Goal: Transaction & Acquisition: Download file/media

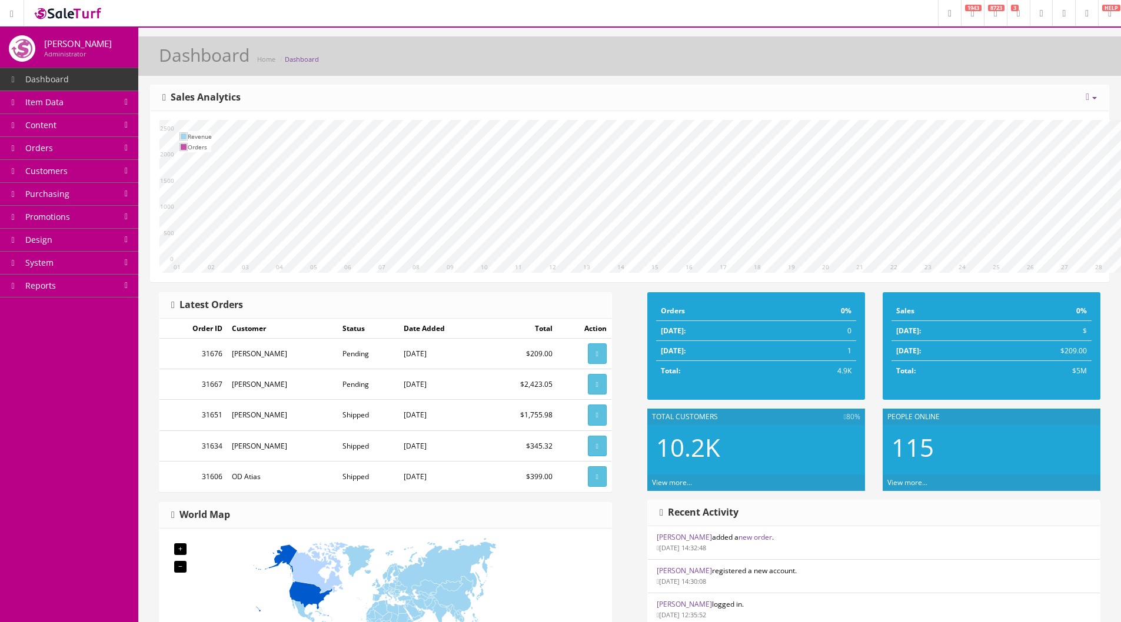
click at [46, 141] on link "Orders" at bounding box center [69, 148] width 138 height 23
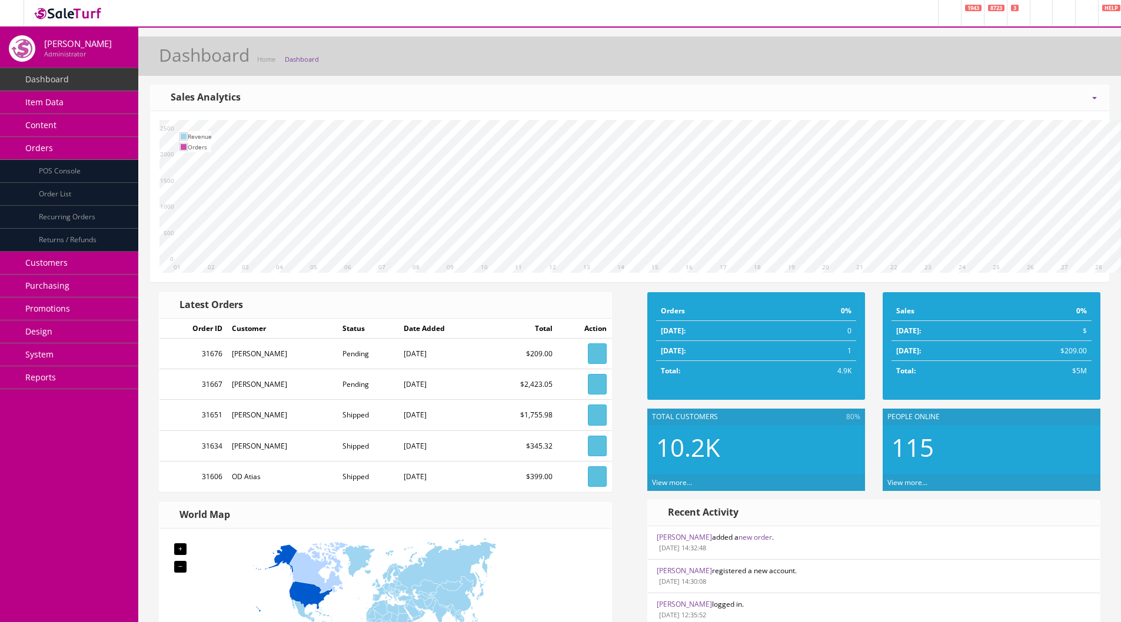
click at [53, 188] on link "Order List" at bounding box center [69, 194] width 138 height 23
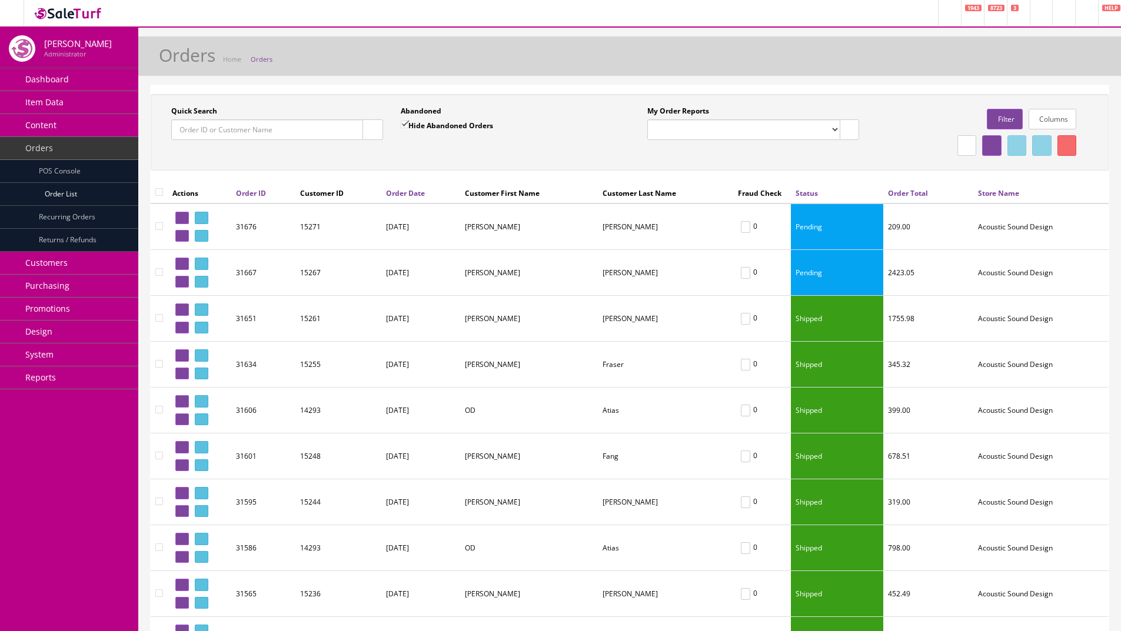
click at [60, 109] on link "Item Data" at bounding box center [69, 102] width 138 height 23
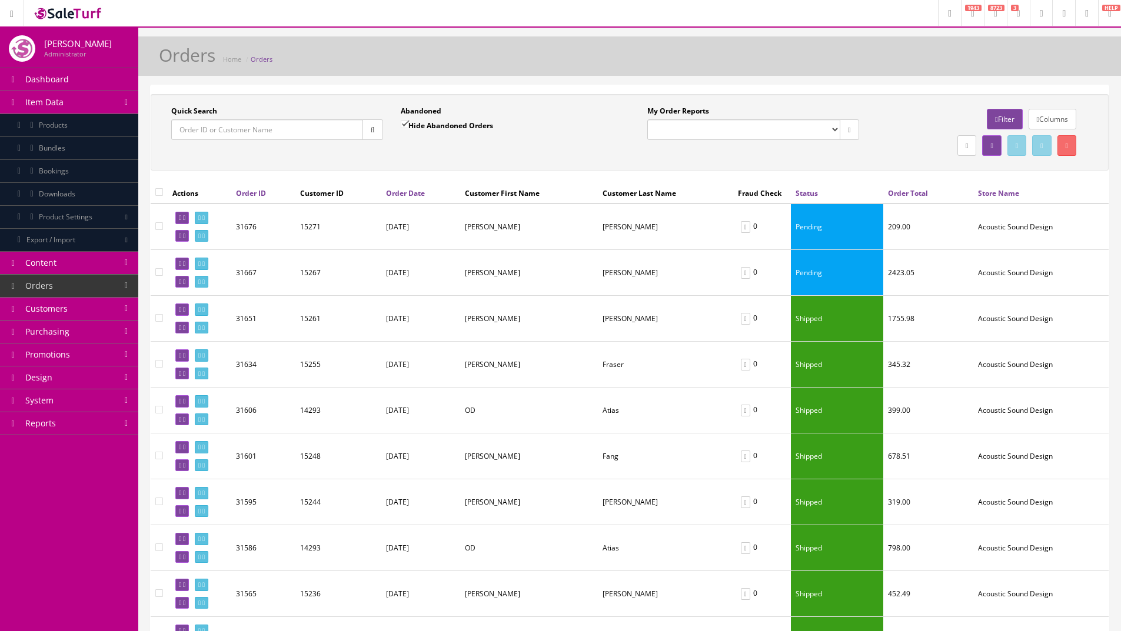
click at [67, 126] on span "Products" at bounding box center [53, 125] width 29 height 10
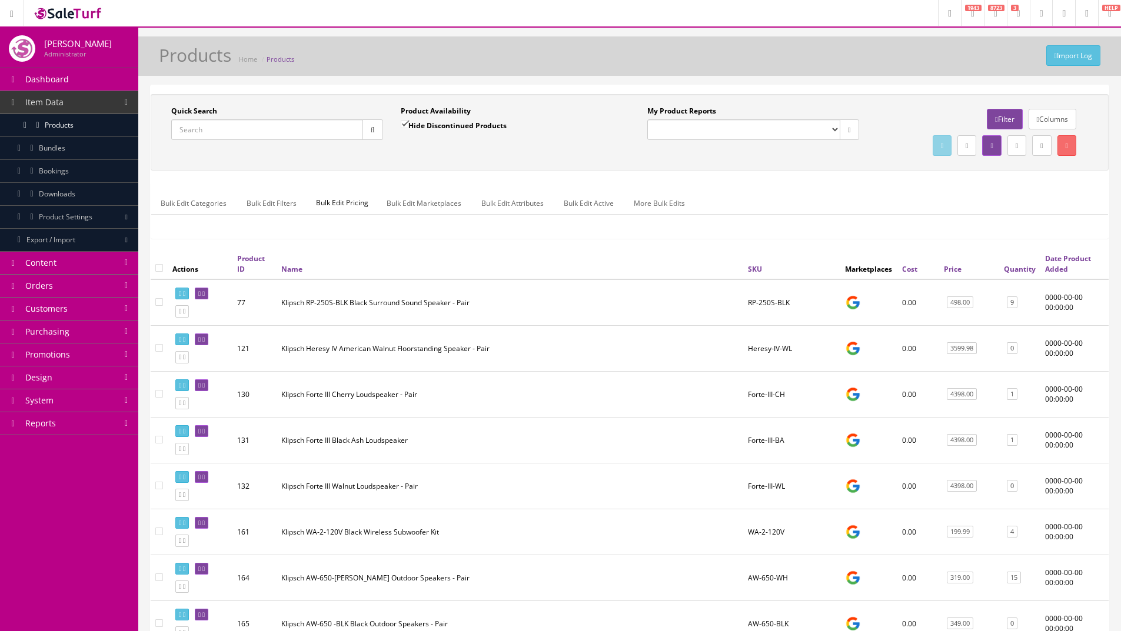
click at [105, 246] on link "Export / Import" at bounding box center [69, 240] width 138 height 23
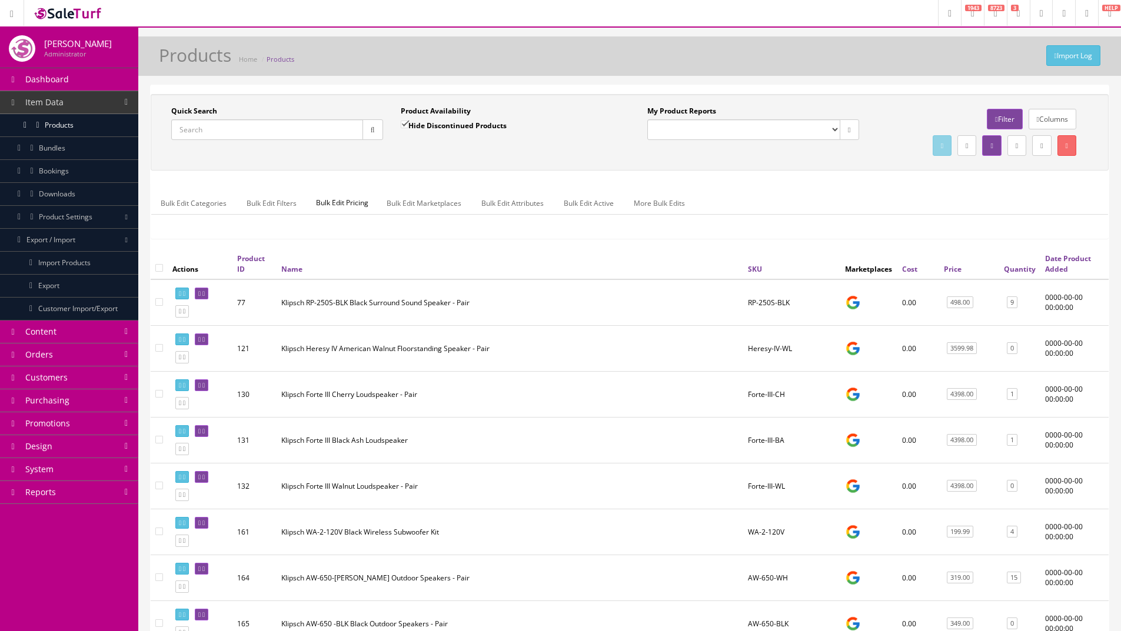
click at [61, 289] on link "Export" at bounding box center [69, 286] width 138 height 23
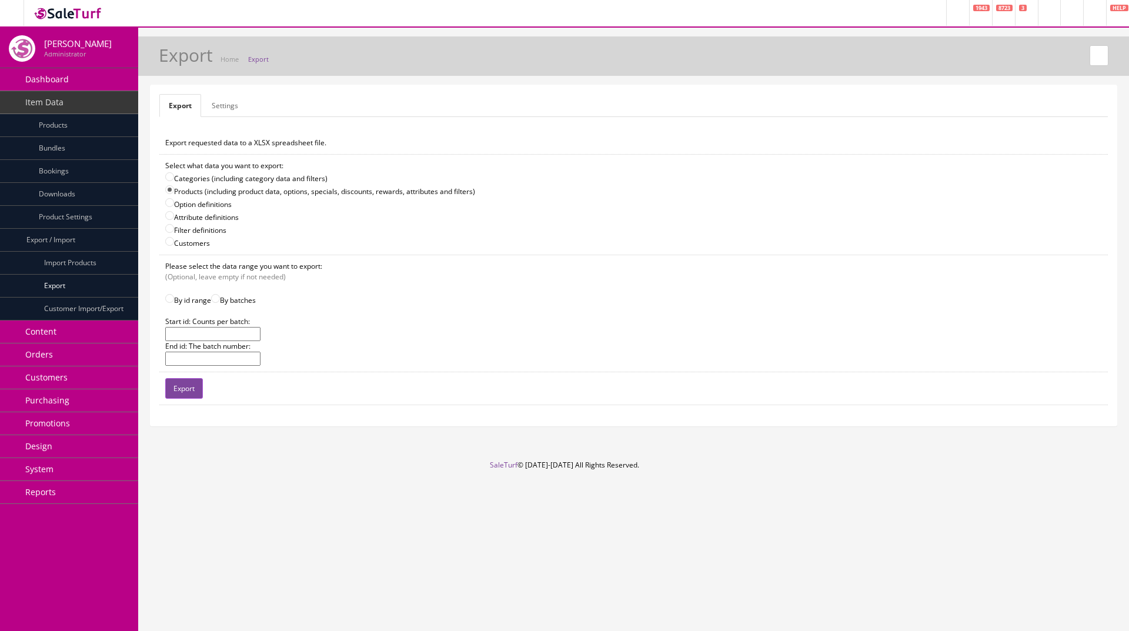
click at [198, 334] on input "text" at bounding box center [212, 334] width 95 height 14
click at [355, 323] on td "Please select the data range you want to export: (Optional, leave empty if not …" at bounding box center [633, 313] width 949 height 117
click at [57, 122] on span "Products" at bounding box center [53, 125] width 29 height 10
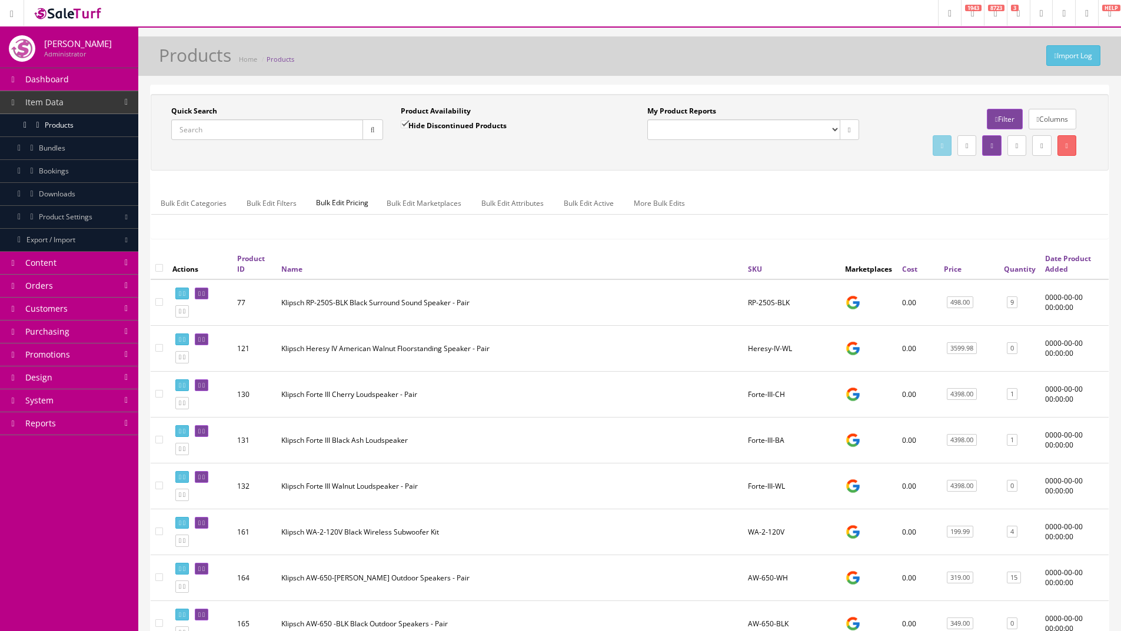
click at [1052, 114] on link "Columns" at bounding box center [1052, 119] width 48 height 21
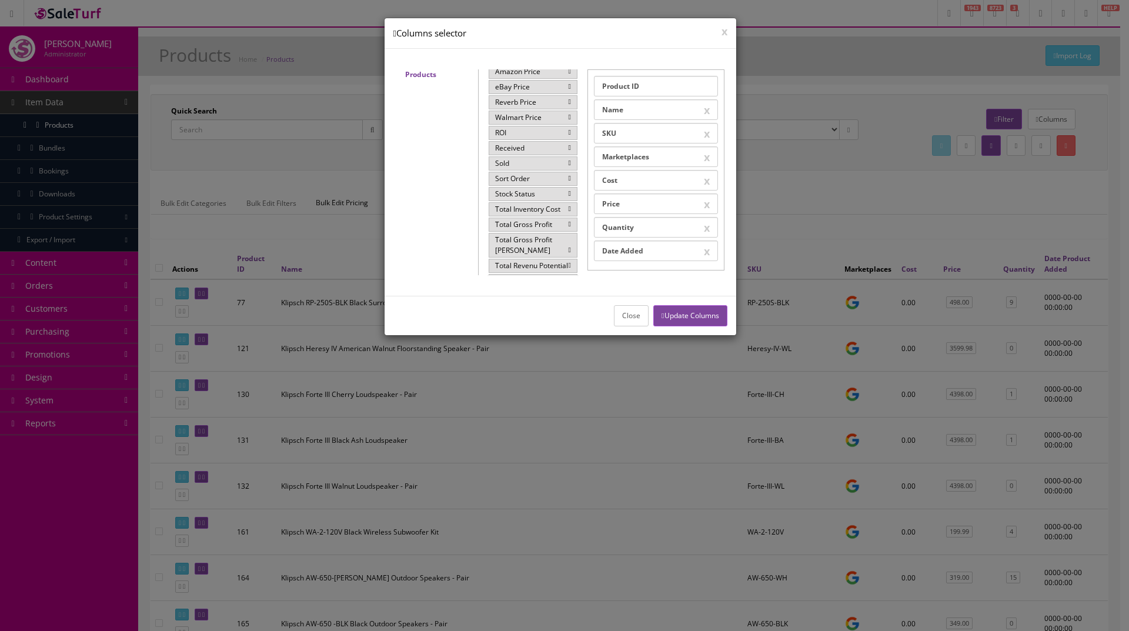
scroll to position [306, 0]
click at [569, 251] on icon at bounding box center [570, 251] width 2 height 7
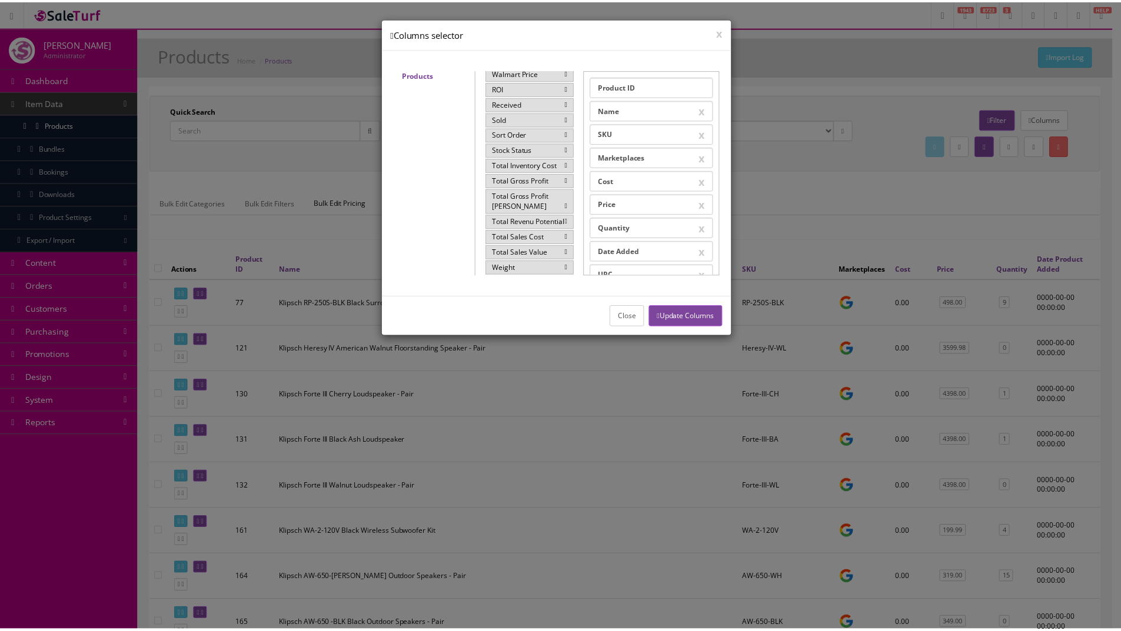
scroll to position [19, 0]
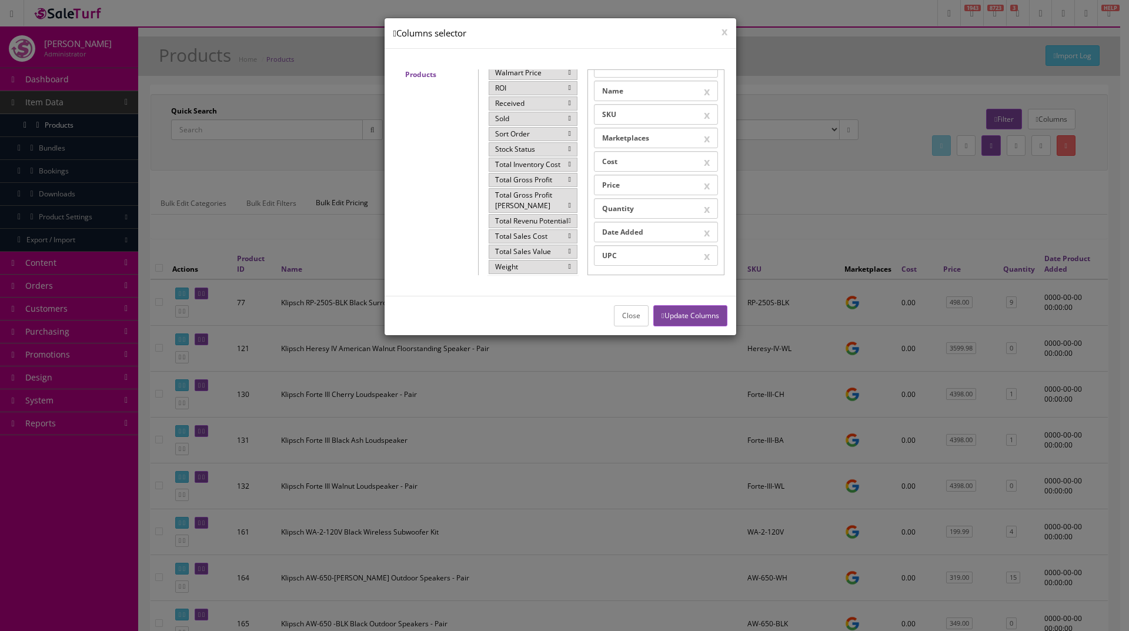
click at [686, 316] on button "Update Columns" at bounding box center [691, 315] width 74 height 21
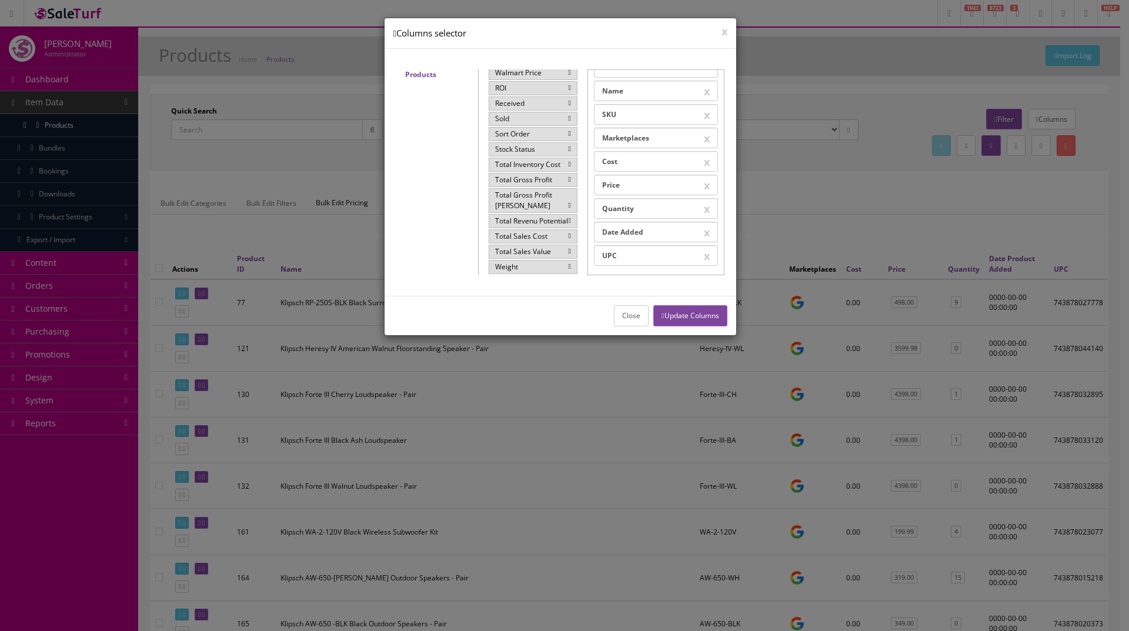
click at [614, 315] on button "Close" at bounding box center [631, 315] width 35 height 21
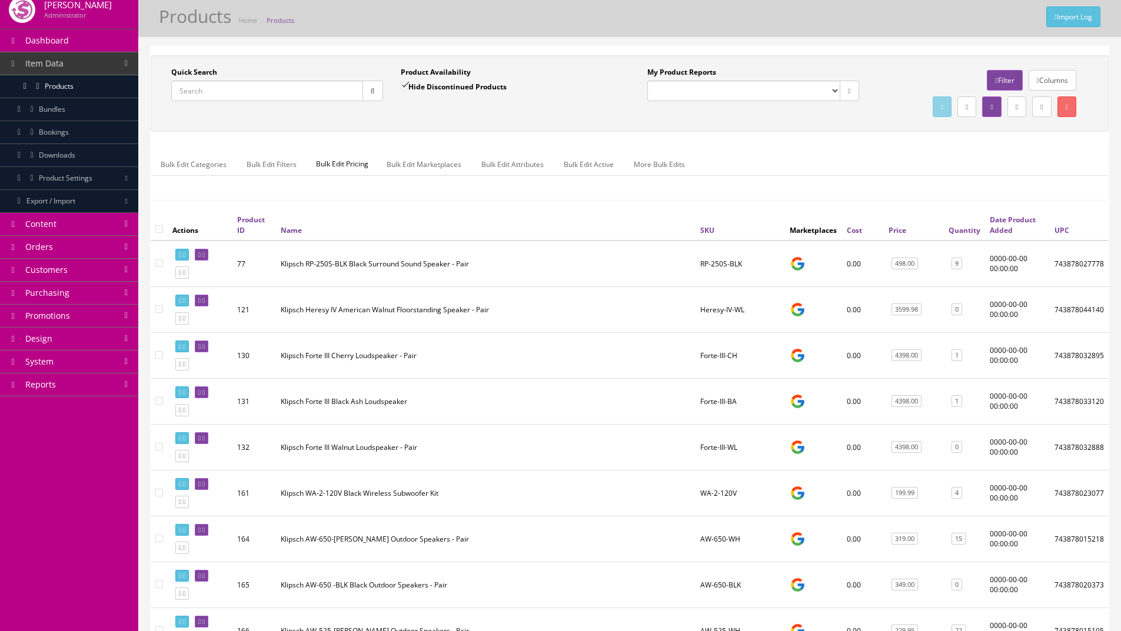
scroll to position [0, 0]
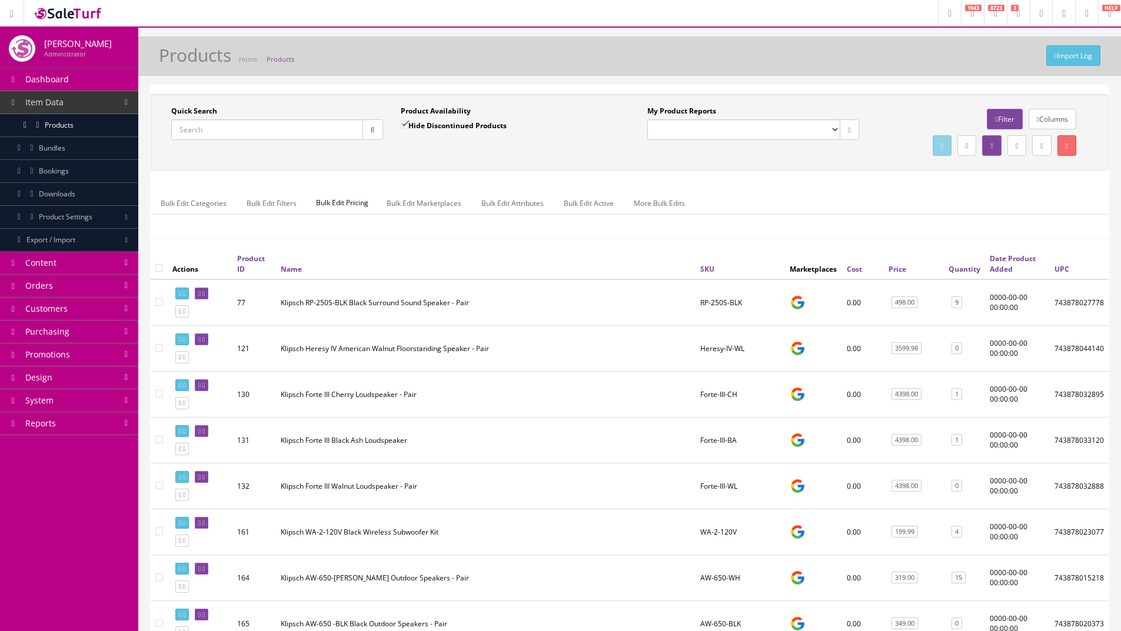
click at [56, 285] on link "Orders" at bounding box center [69, 286] width 138 height 23
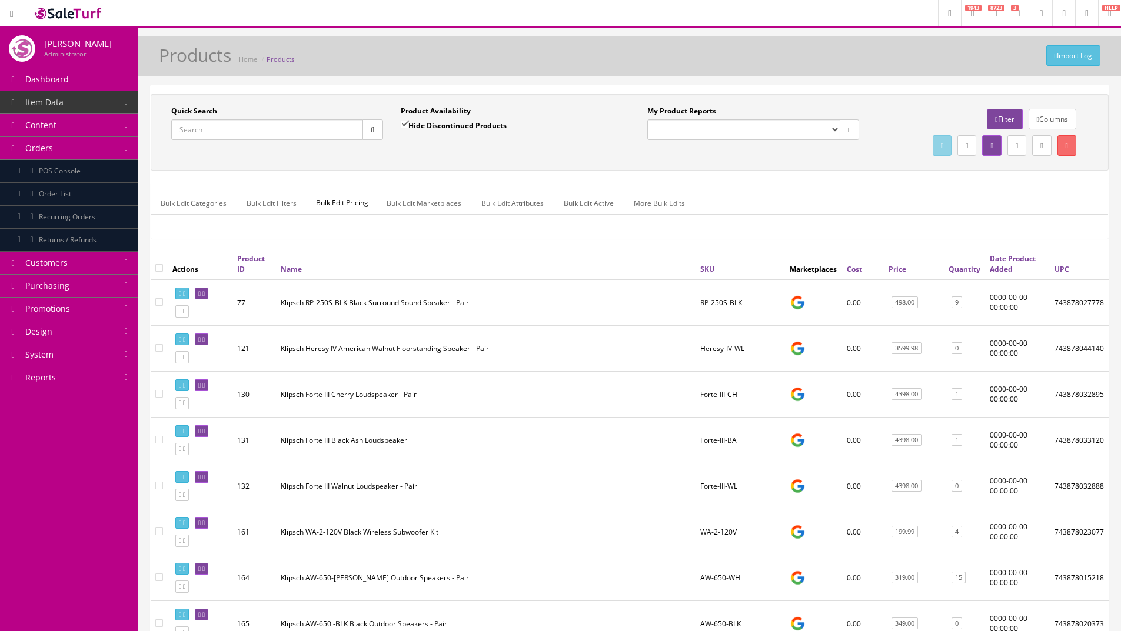
click at [68, 190] on span "Order List" at bounding box center [55, 194] width 32 height 10
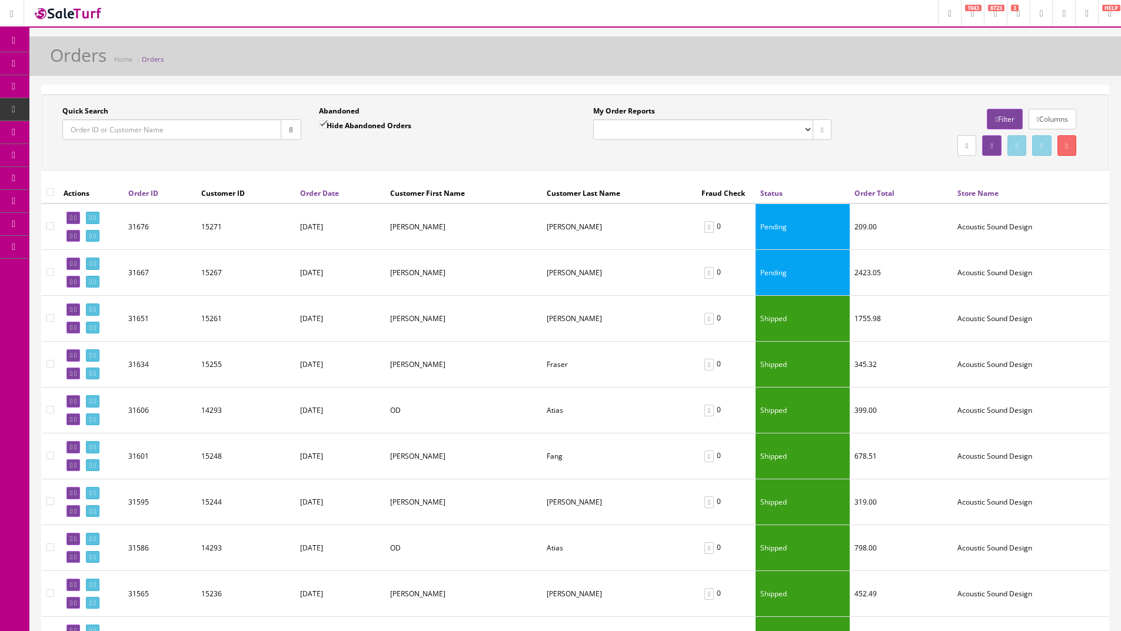
click at [21, 19] on link at bounding box center [12, 13] width 24 height 26
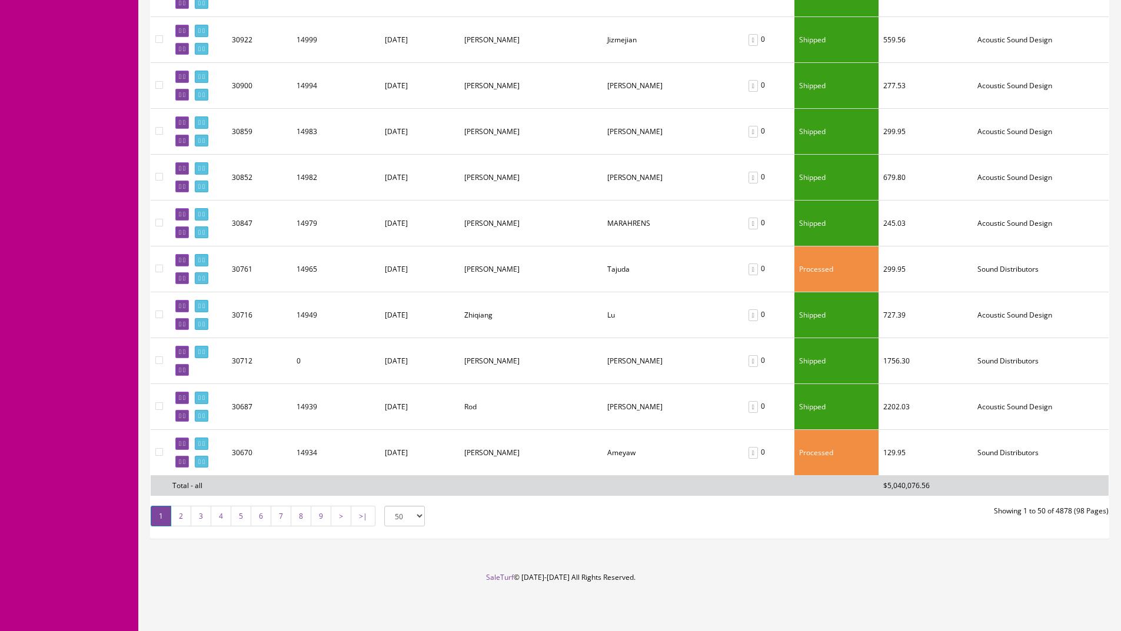
scroll to position [3529, 0]
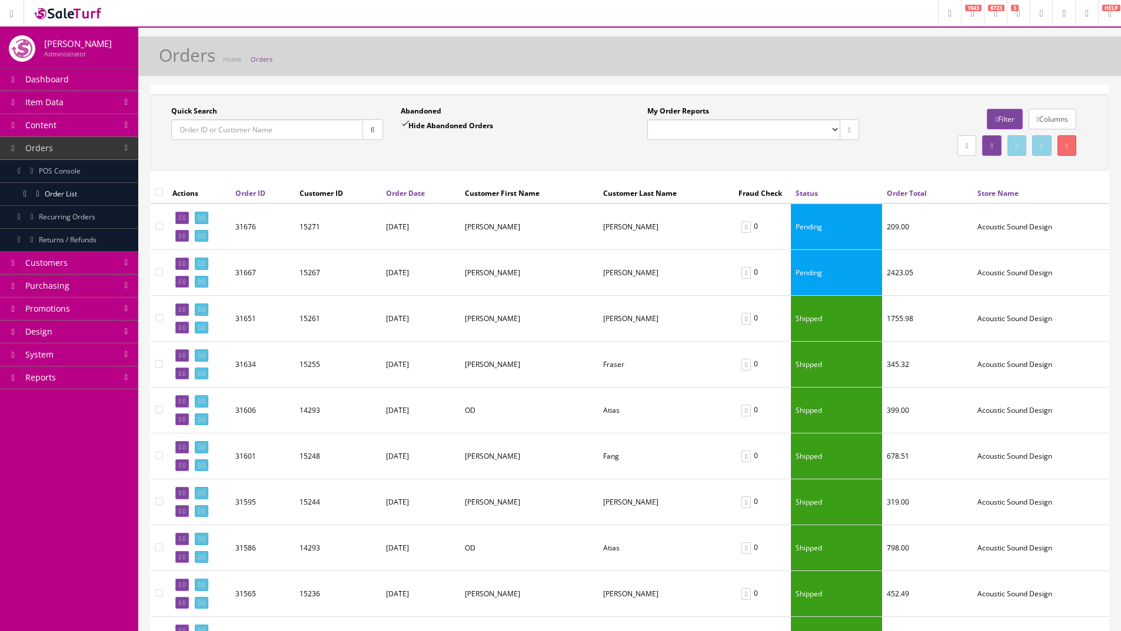
click at [46, 99] on span "Item Data" at bounding box center [44, 101] width 38 height 11
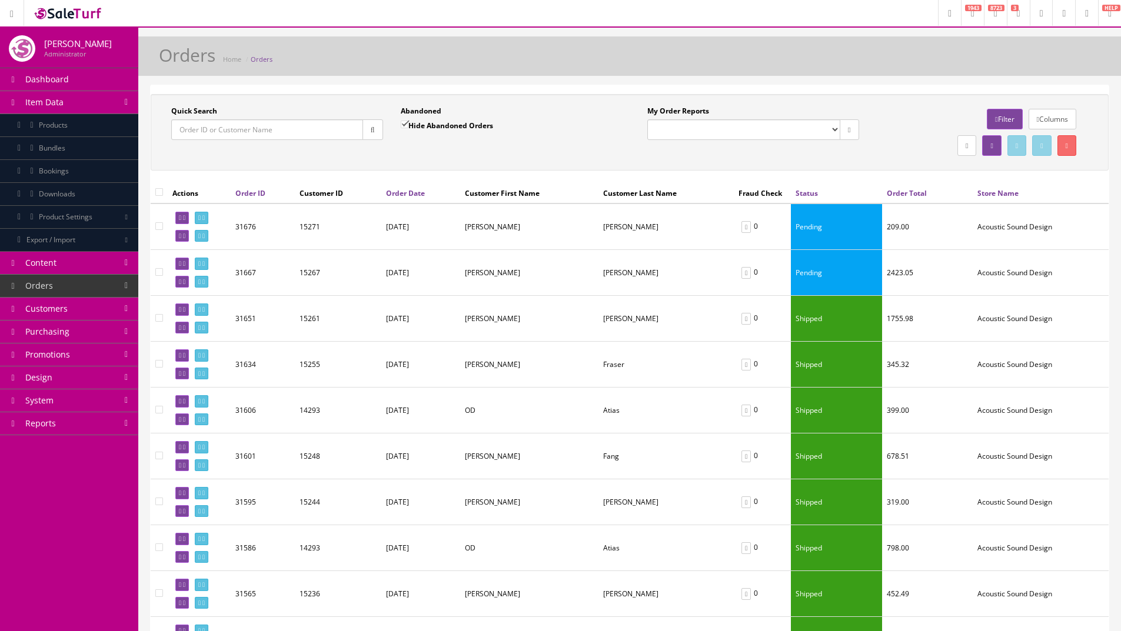
click at [60, 128] on span "Products" at bounding box center [53, 125] width 29 height 10
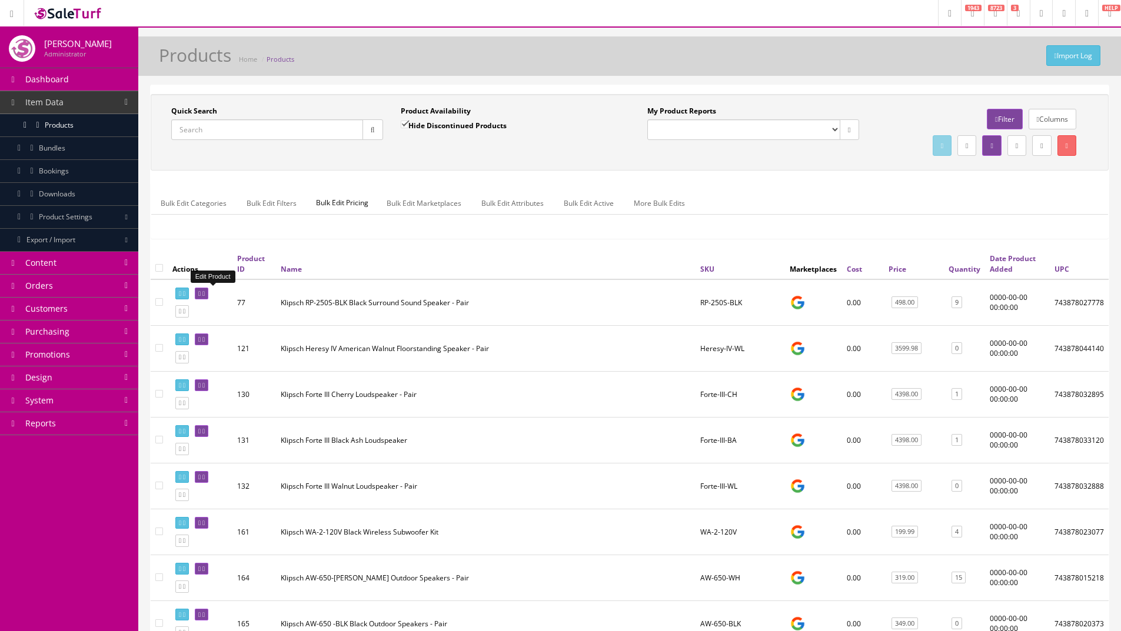
click at [205, 292] on icon at bounding box center [203, 294] width 2 height 6
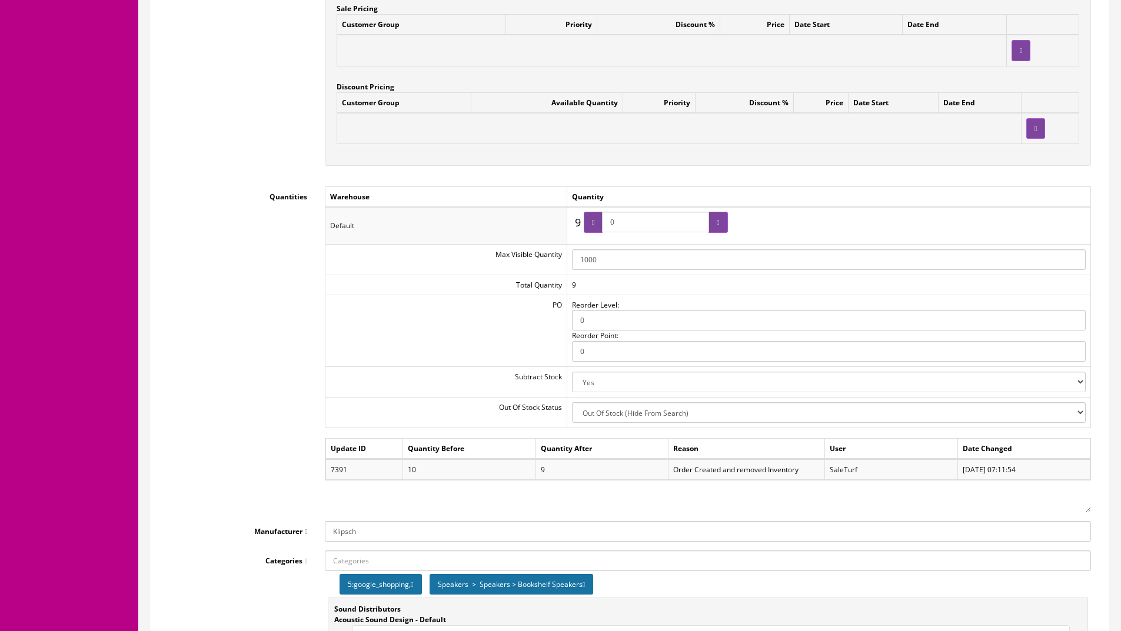
scroll to position [1412, 0]
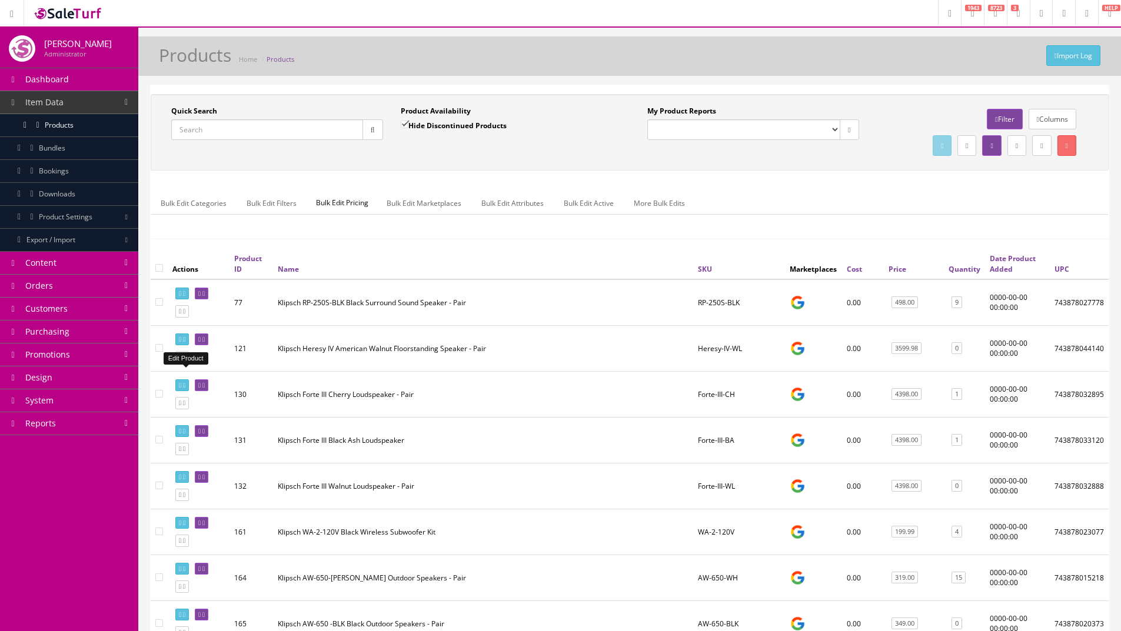
click at [202, 343] on icon at bounding box center [203, 339] width 2 height 6
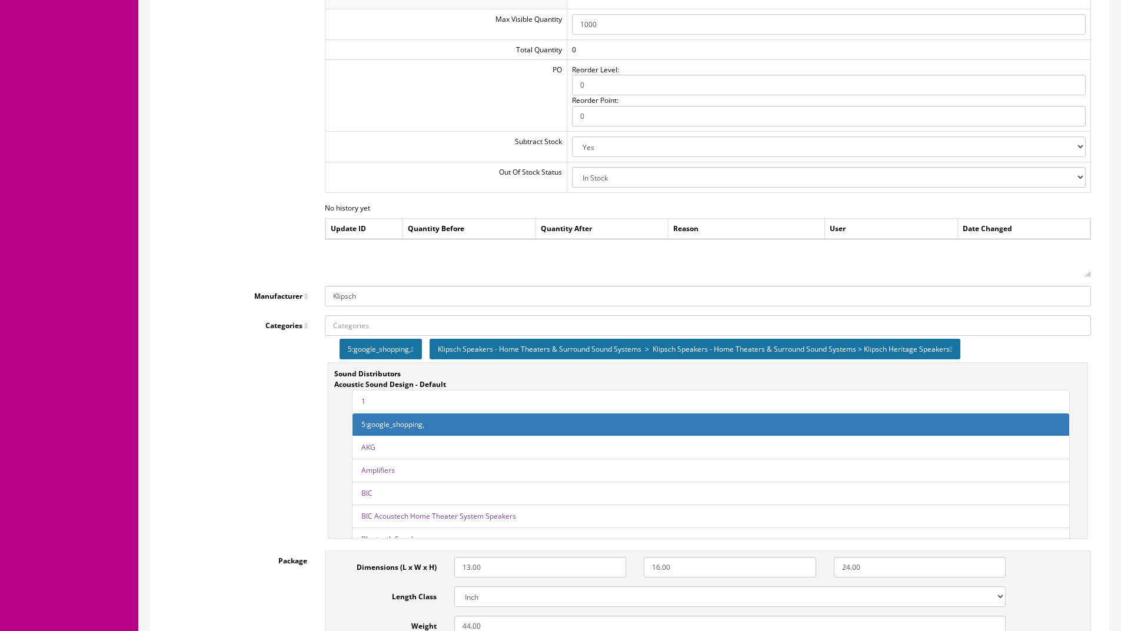
scroll to position [1519, 0]
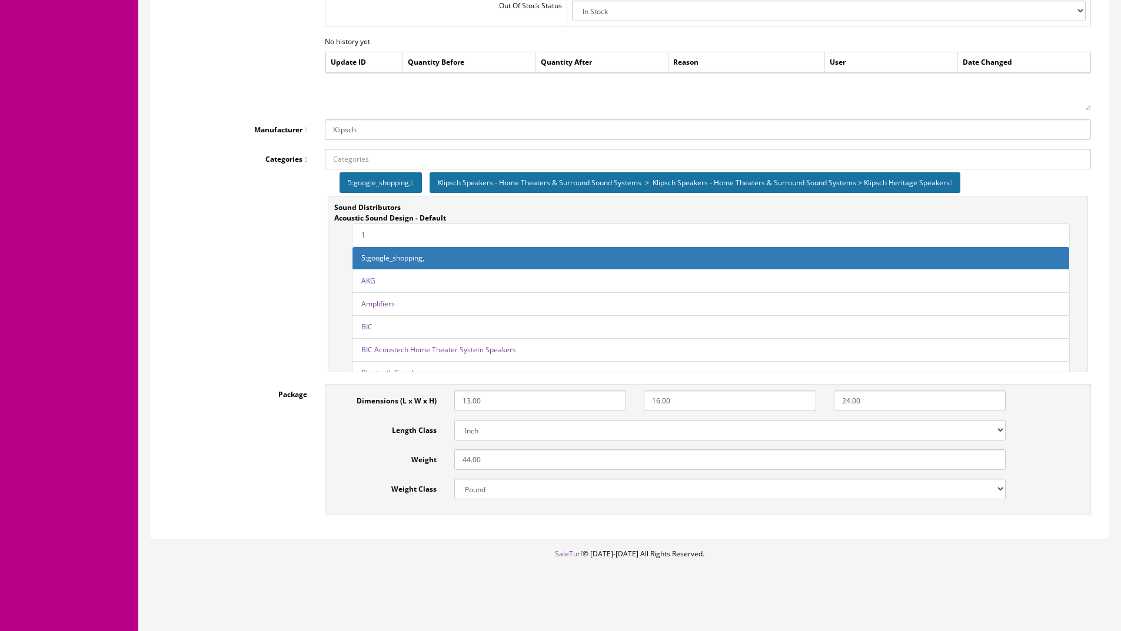
click at [355, 208] on strong "Sound Distributors" at bounding box center [367, 207] width 66 height 10
click at [339, 214] on strong "Acoustic Sound Design - Default" at bounding box center [390, 218] width 112 height 10
click at [302, 224] on div "Categories 5:google_shopping, Klipsch Speakers - Home Theaters & Surround Sound…" at bounding box center [629, 262] width 940 height 226
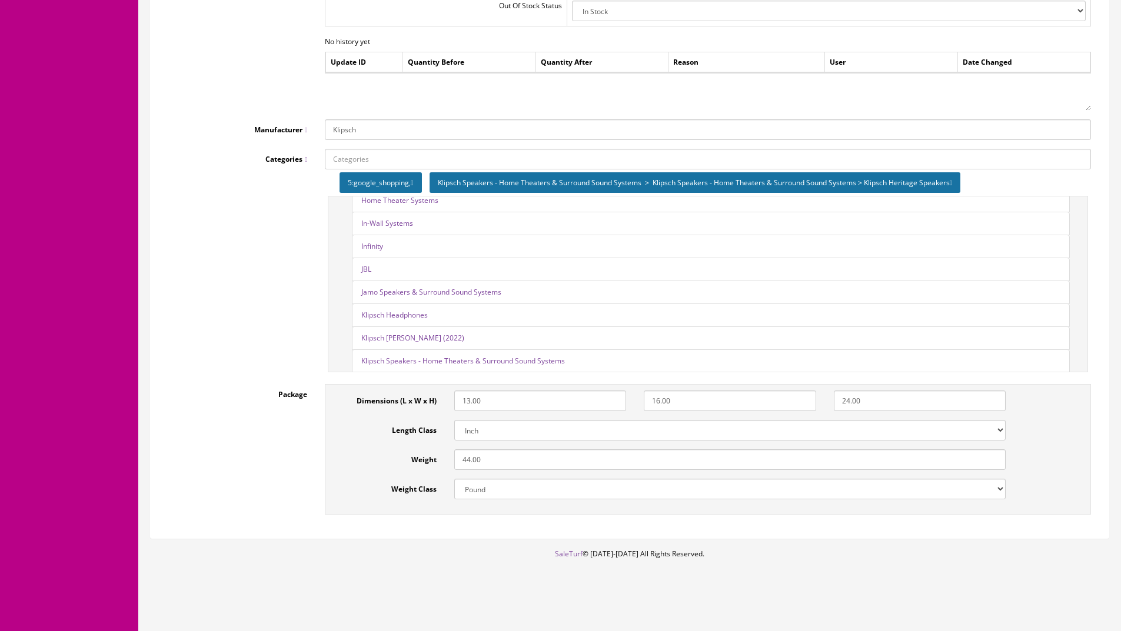
scroll to position [706, 0]
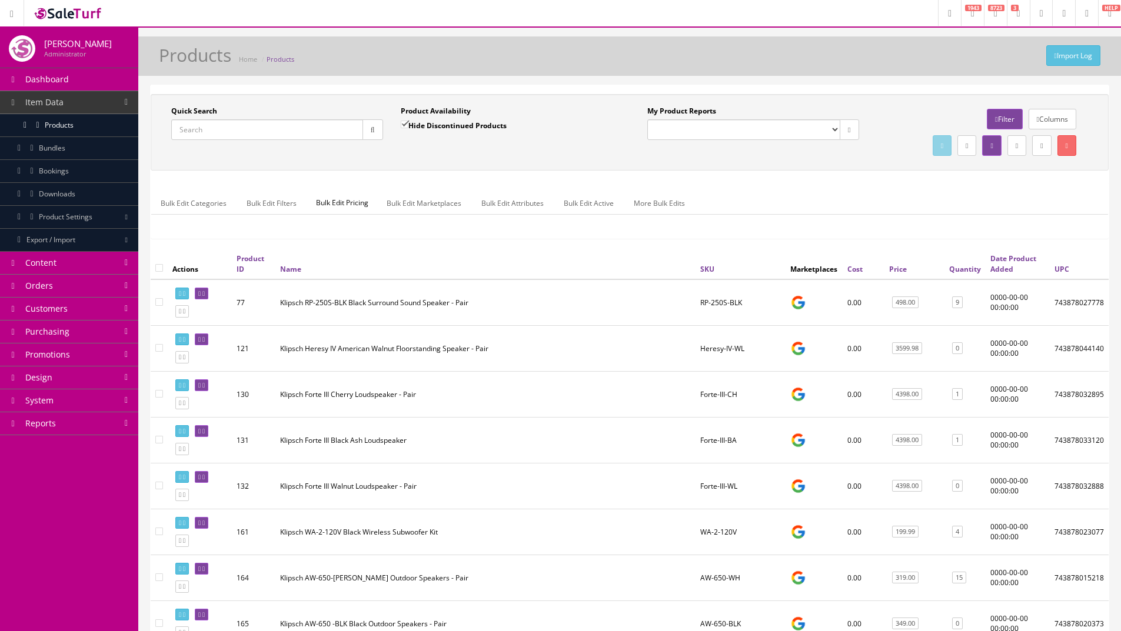
click at [996, 116] on link "Filter" at bounding box center [1003, 119] width 35 height 21
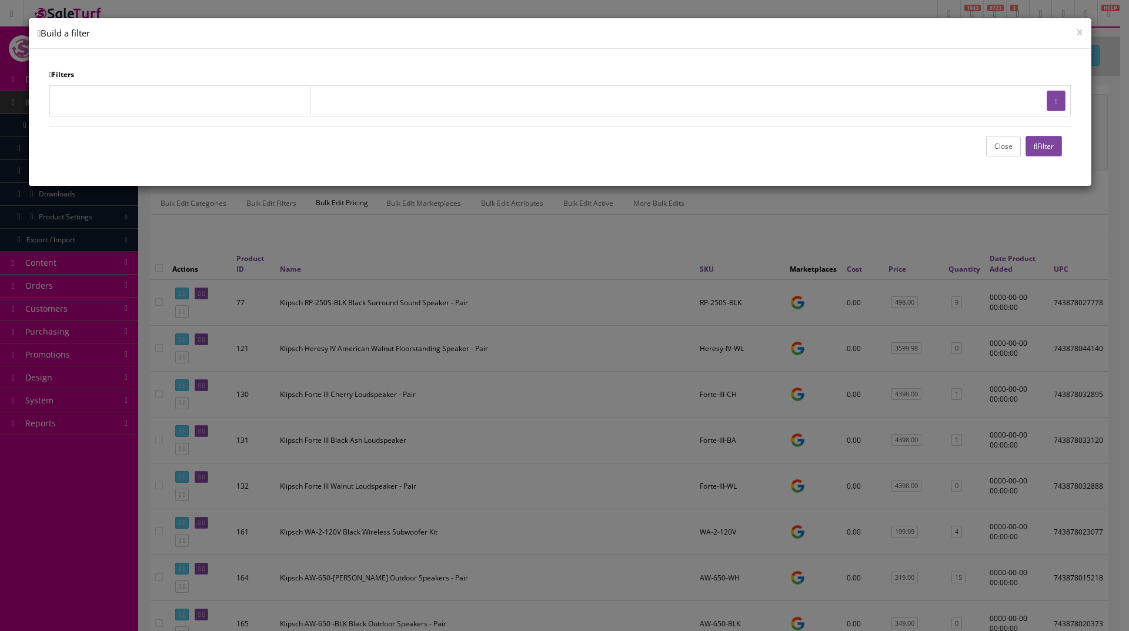
click at [205, 102] on td at bounding box center [180, 100] width 262 height 31
click at [1047, 101] on button "button" at bounding box center [1056, 101] width 19 height 21
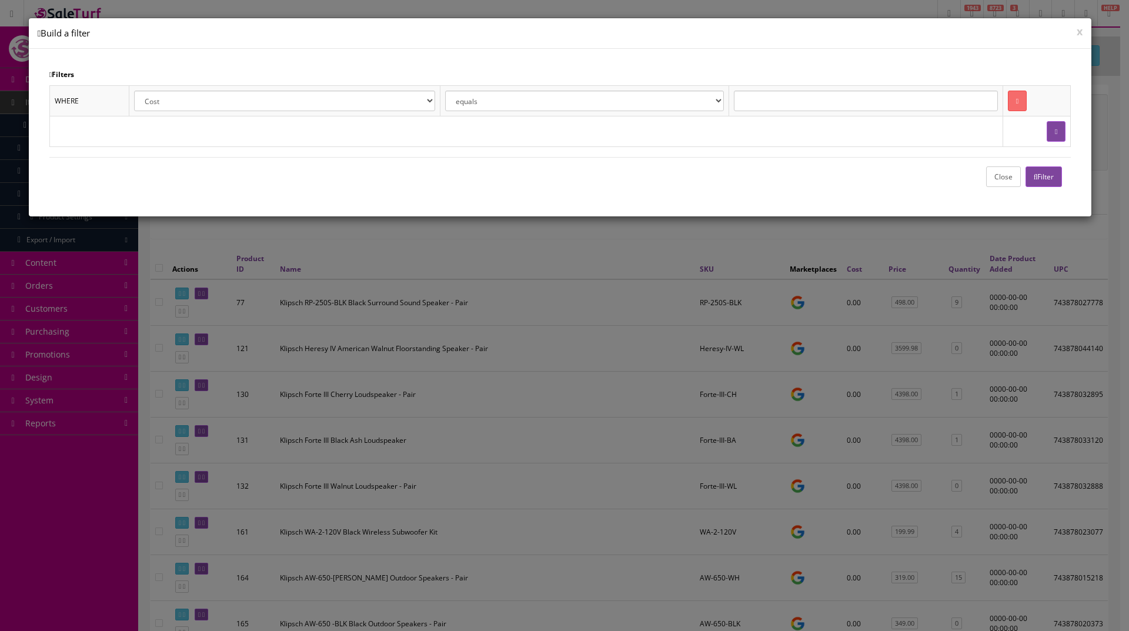
click at [201, 105] on select "Cost Price Amazon Price Ebay Price Reverb Price Walmart Price Retail Price Map …" at bounding box center [284, 101] width 301 height 21
select select "p2s.store_id"
click at [135, 91] on select "Cost Price Amazon Price Ebay Price Reverb Price Walmart Price Retail Price Map …" at bounding box center [284, 101] width 301 height 21
click at [818, 90] on td at bounding box center [866, 100] width 274 height 31
click at [826, 104] on input "text" at bounding box center [866, 101] width 264 height 21
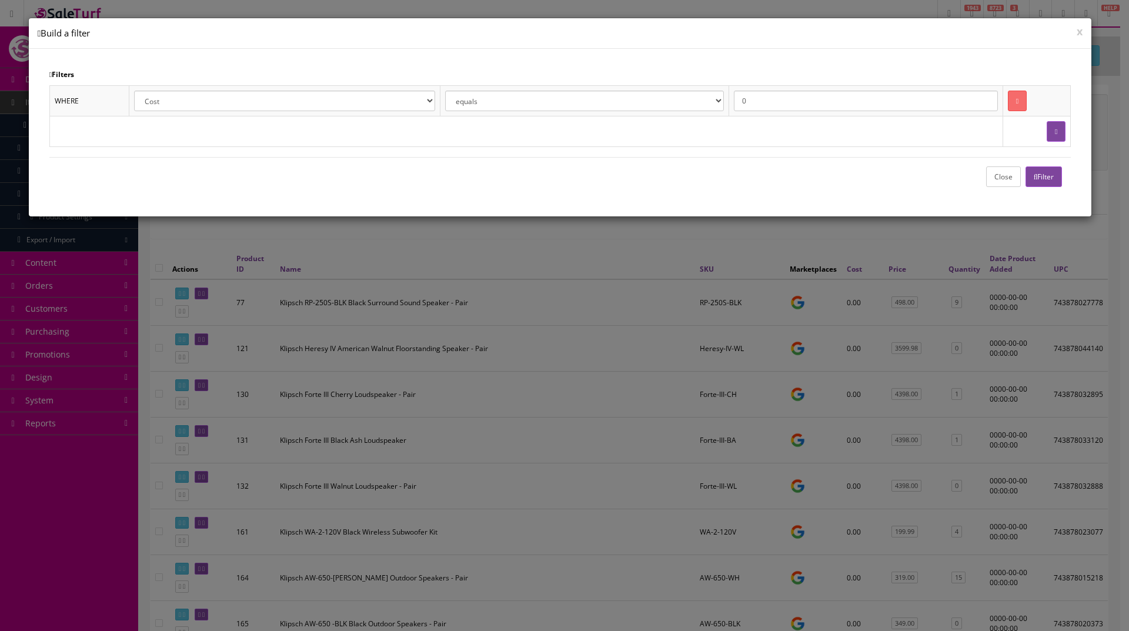
click at [1056, 182] on button "Filter" at bounding box center [1044, 176] width 37 height 21
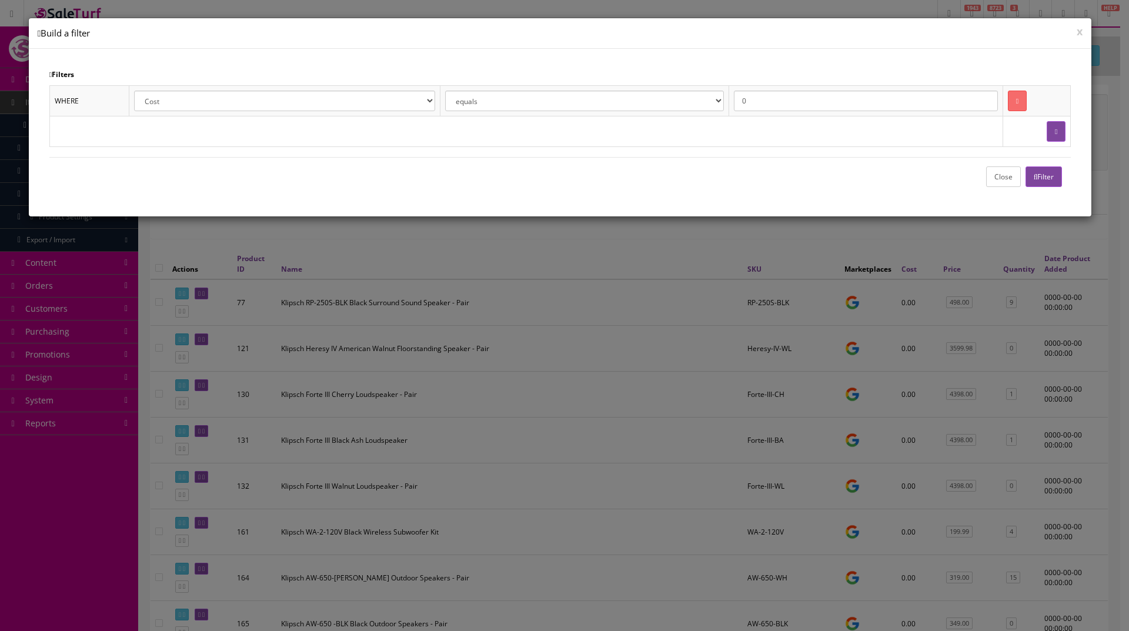
click at [1078, 31] on button "x" at bounding box center [1080, 31] width 6 height 11
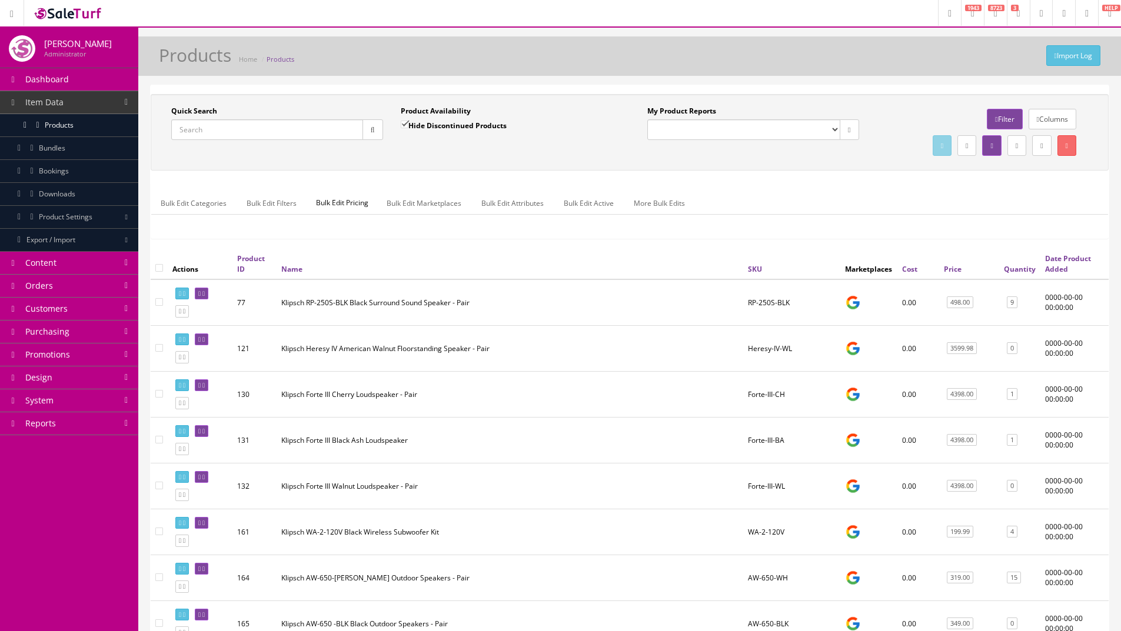
click at [986, 116] on link "Filter" at bounding box center [1003, 119] width 35 height 21
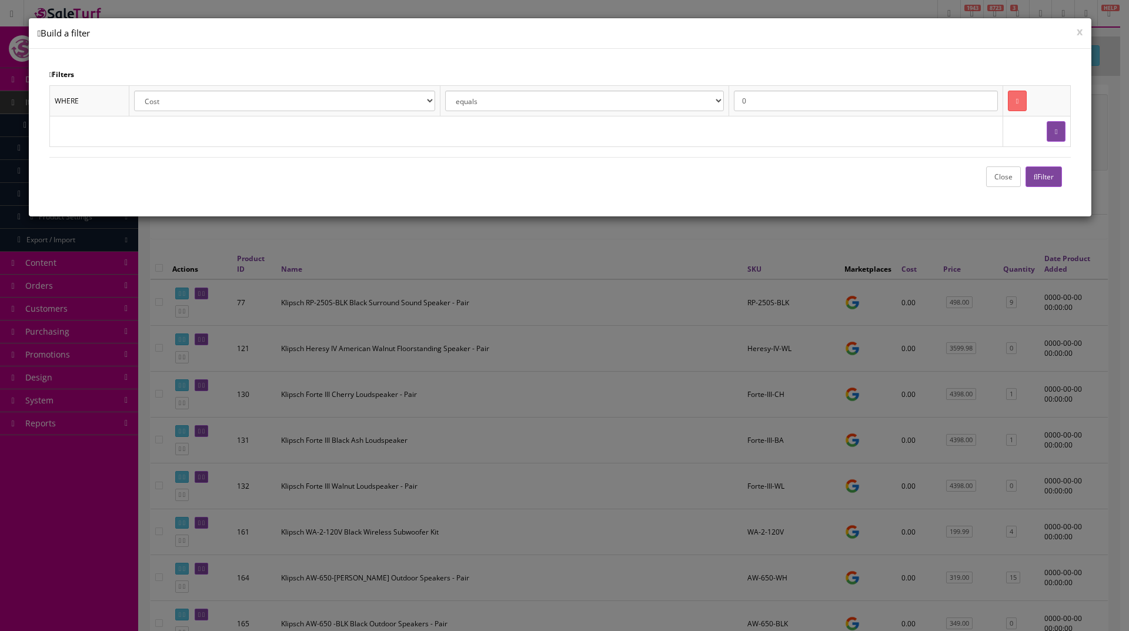
click at [784, 100] on input "0" at bounding box center [866, 101] width 264 height 21
type input "1"
click at [1034, 175] on icon "button" at bounding box center [1036, 177] width 4 height 7
click at [1002, 178] on button "Close" at bounding box center [1003, 176] width 35 height 21
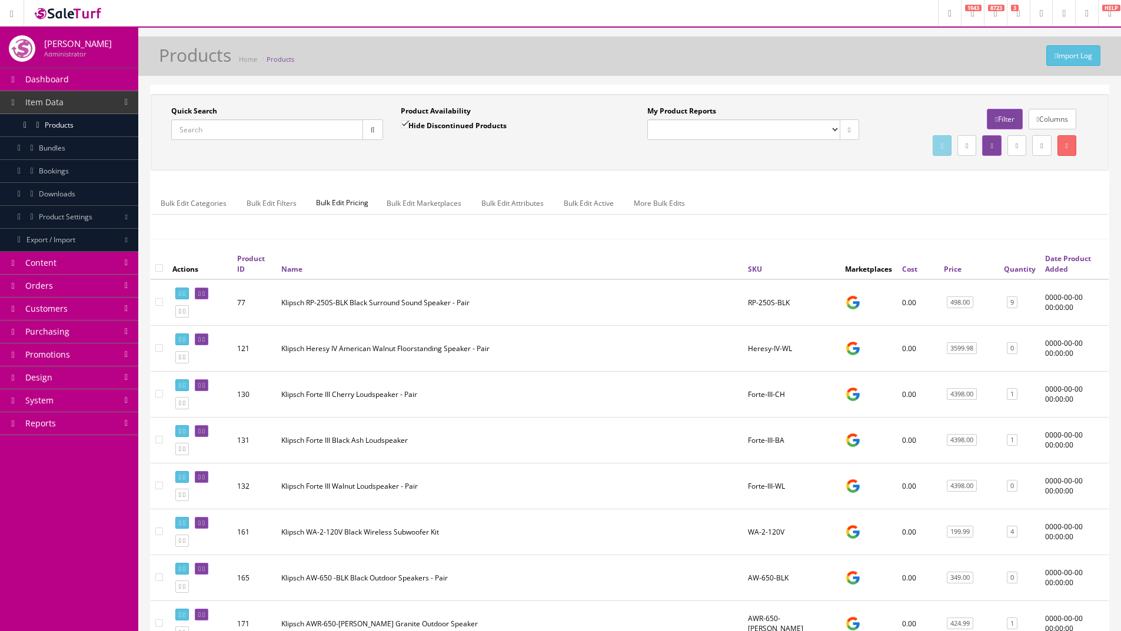
click at [89, 395] on link "System" at bounding box center [69, 400] width 138 height 23
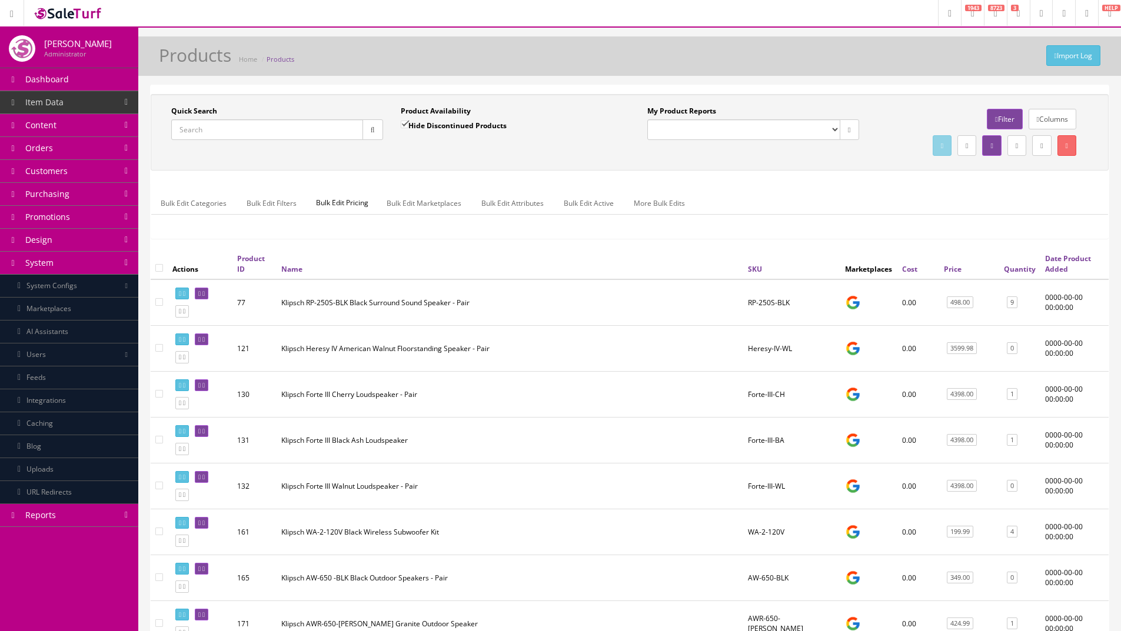
click at [74, 399] on link "Integrations" at bounding box center [69, 400] width 138 height 23
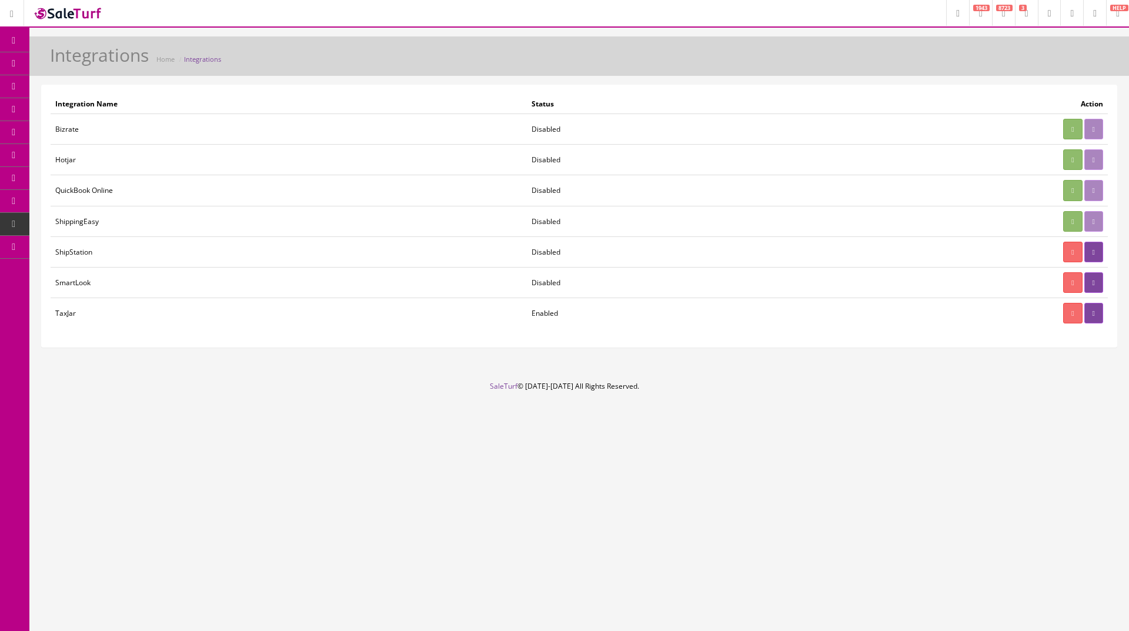
click at [1103, 246] on link at bounding box center [1094, 252] width 19 height 21
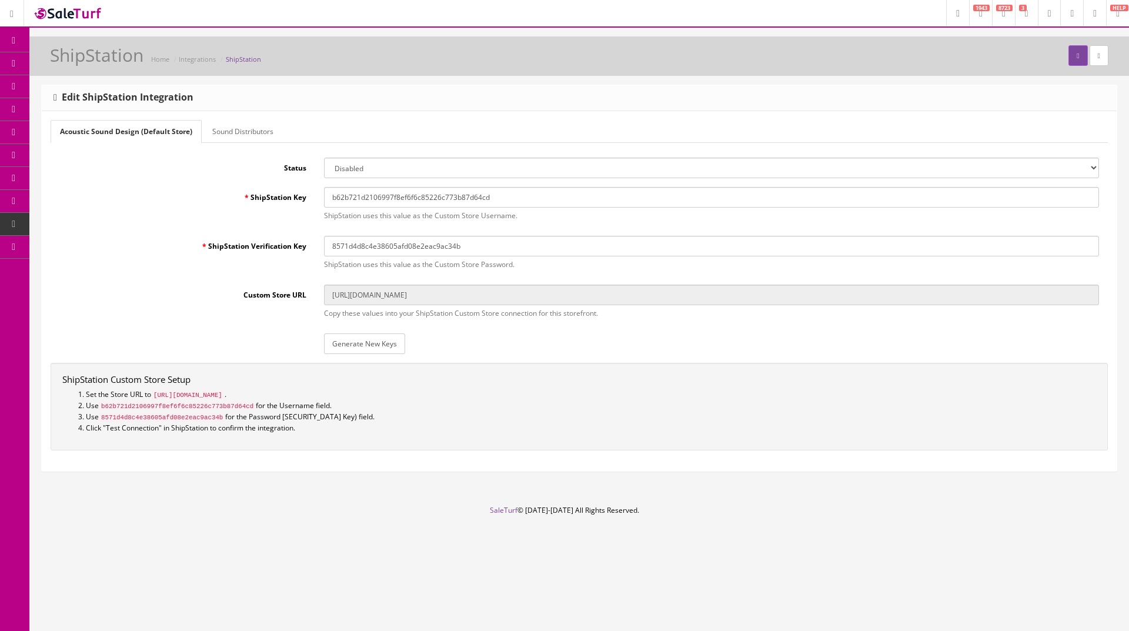
click at [233, 133] on link "Sound Distributors" at bounding box center [243, 131] width 80 height 23
click at [91, 65] on span "Products" at bounding box center [84, 63] width 29 height 10
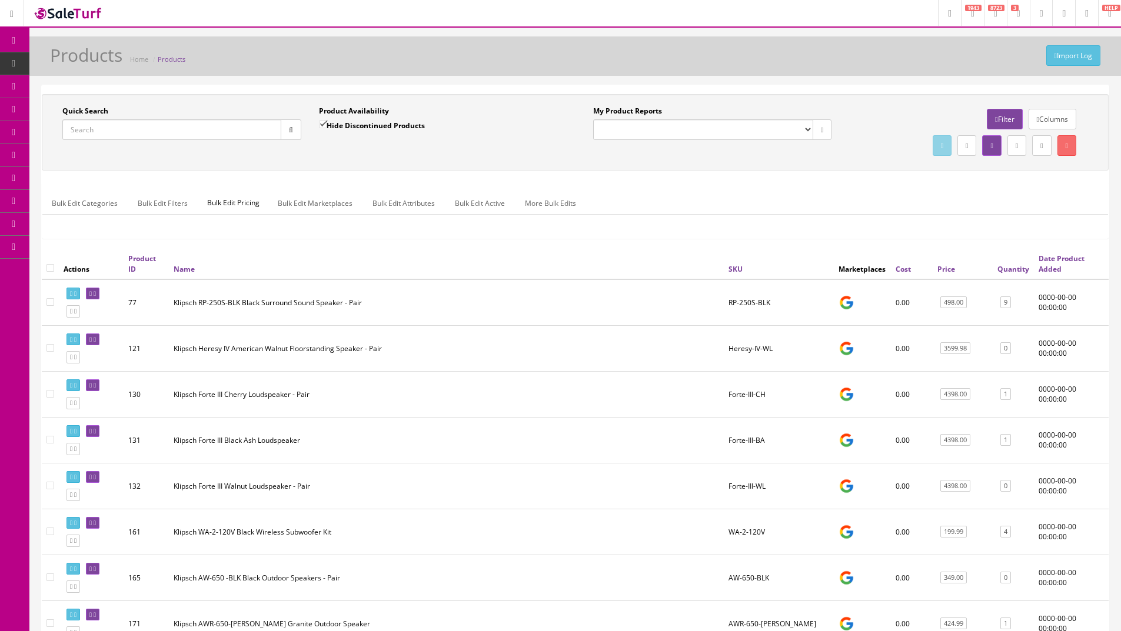
click at [999, 118] on link "Filter" at bounding box center [1003, 119] width 35 height 21
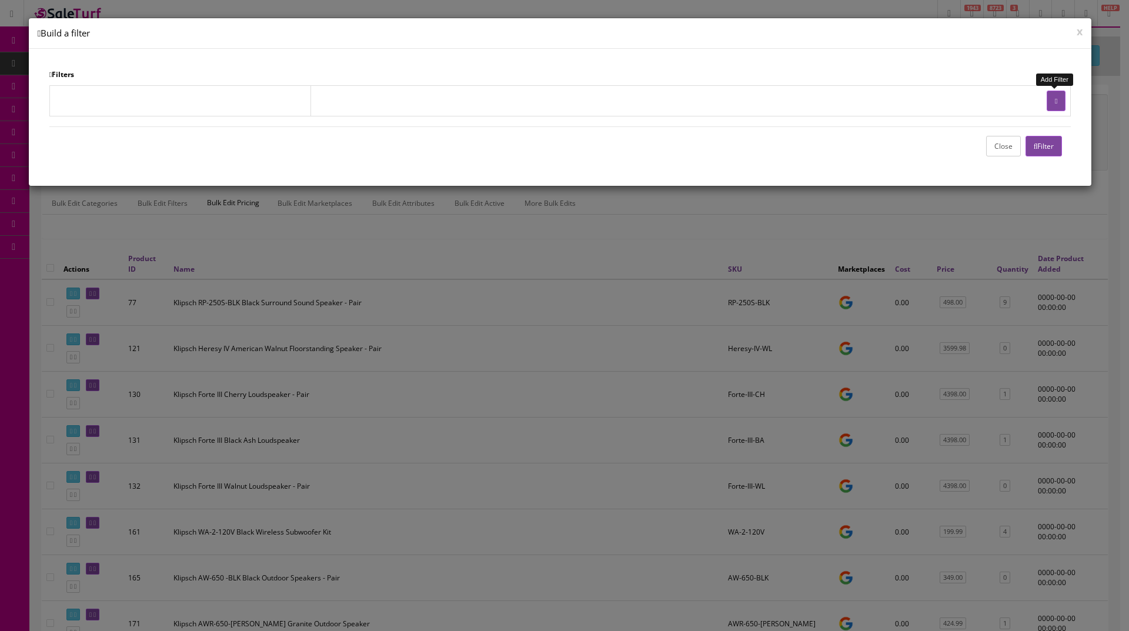
click at [1055, 106] on button "button" at bounding box center [1056, 101] width 19 height 21
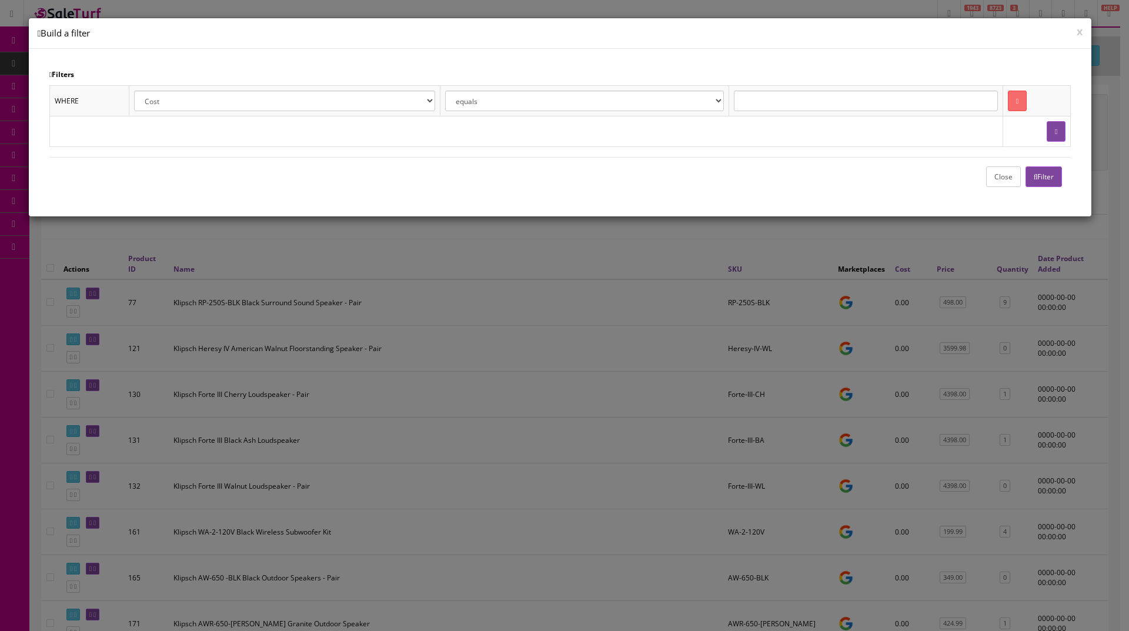
click at [375, 100] on select "Cost Price Amazon Price Ebay Price Reverb Price Walmart Price Retail Price Map …" at bounding box center [284, 101] width 301 height 21
select select "p2s.store_id"
click at [135, 91] on select "Cost Price Amazon Price Ebay Price Reverb Price Walmart Price Retail Price Map …" at bounding box center [284, 101] width 301 height 21
click at [826, 93] on input "text" at bounding box center [866, 101] width 264 height 21
type input "0"
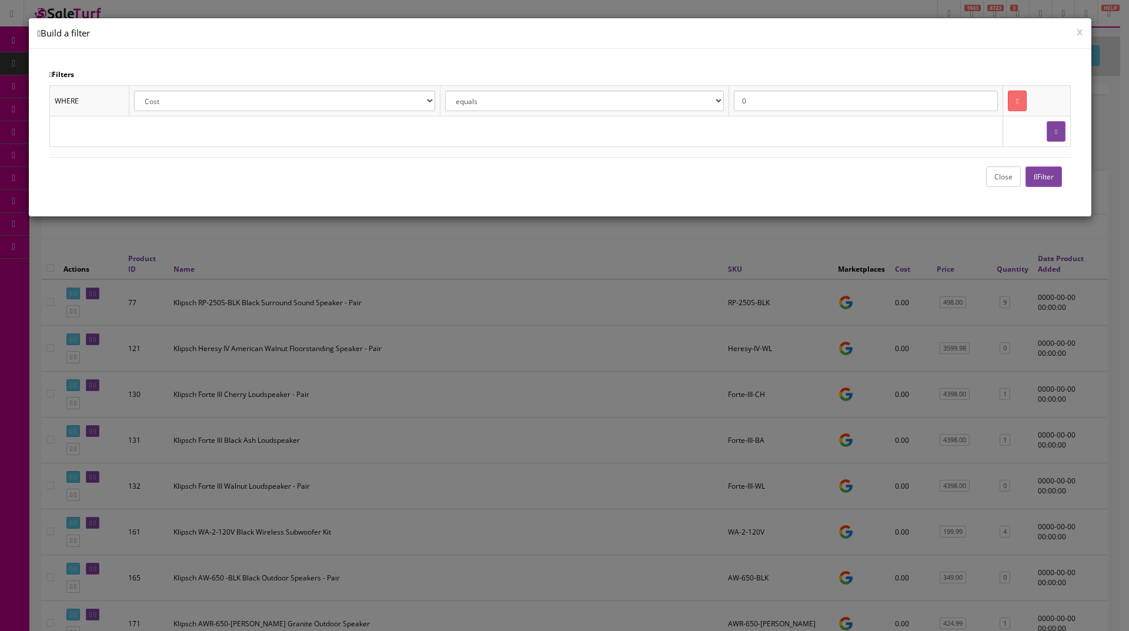
click at [1042, 170] on button "Filter" at bounding box center [1044, 176] width 37 height 21
click at [1050, 177] on button "Filter" at bounding box center [1044, 176] width 37 height 21
click at [931, 186] on div "Close Filter" at bounding box center [560, 176] width 1022 height 39
click at [1048, 174] on button "Filter" at bounding box center [1044, 176] width 37 height 21
click at [1078, 28] on button "x" at bounding box center [1080, 31] width 6 height 11
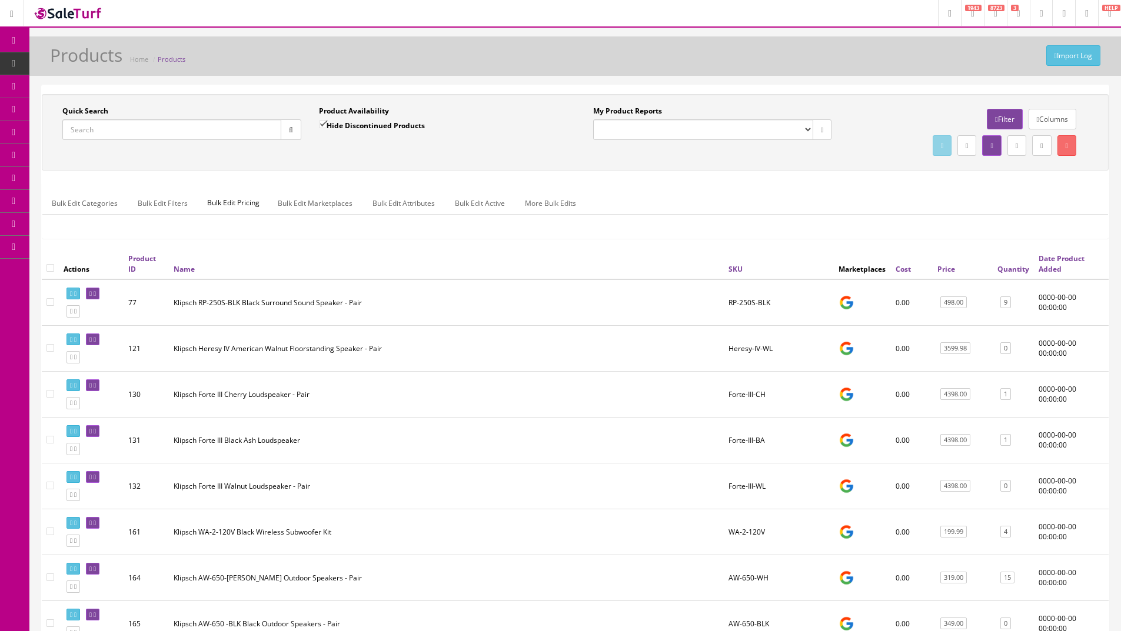
click at [999, 124] on link "Filter" at bounding box center [1003, 119] width 35 height 21
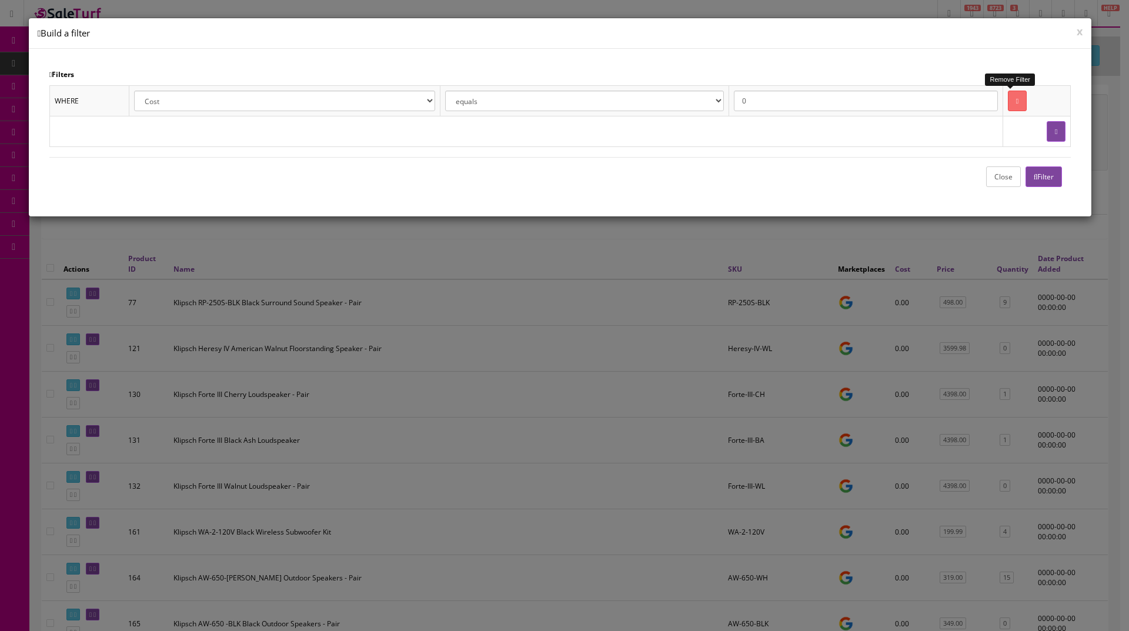
click at [1018, 100] on link at bounding box center [1017, 101] width 19 height 21
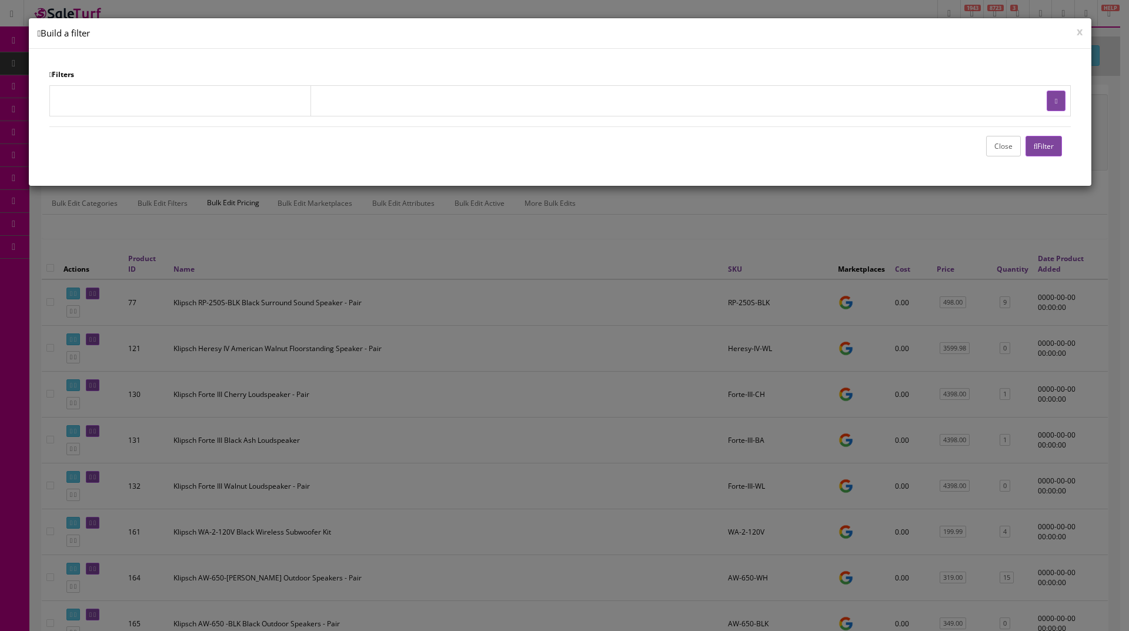
click at [1036, 152] on button "Filter" at bounding box center [1044, 146] width 37 height 21
click at [999, 149] on button "Close" at bounding box center [1003, 146] width 35 height 21
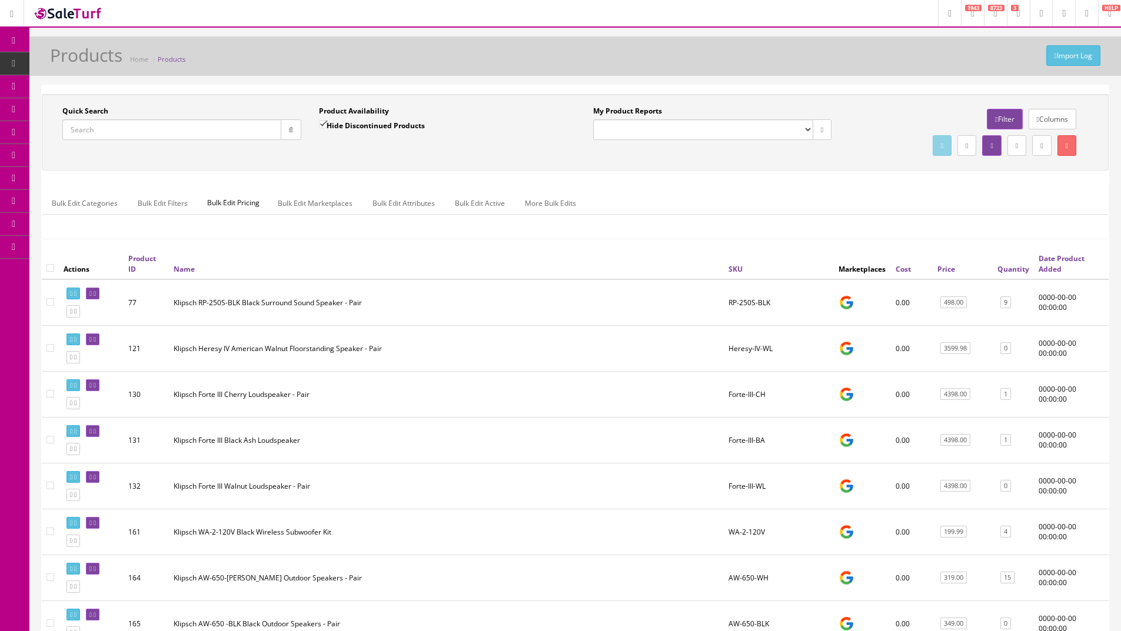
click at [992, 114] on link "Filter" at bounding box center [1003, 119] width 35 height 21
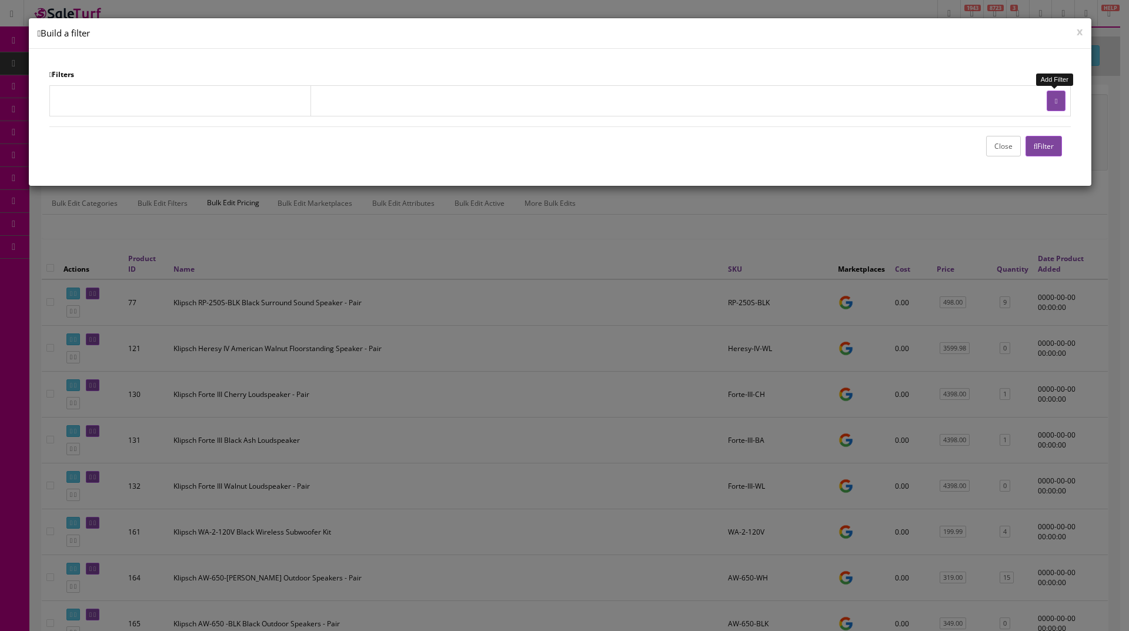
click at [1048, 98] on button "button" at bounding box center [1056, 101] width 19 height 21
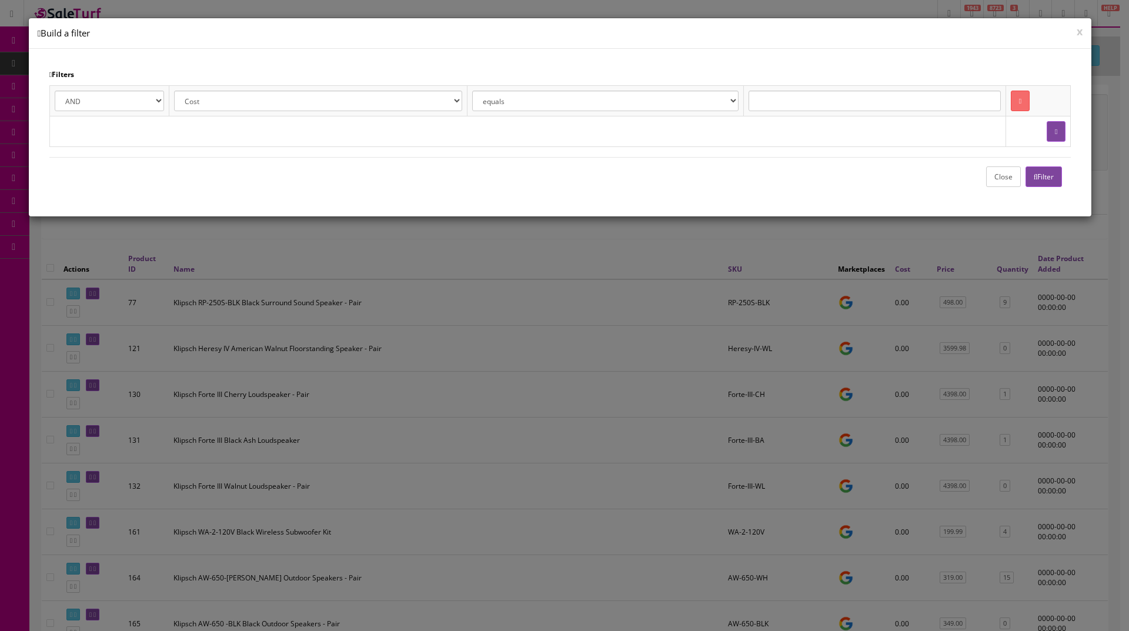
click at [125, 99] on select "AND OR" at bounding box center [110, 101] width 110 height 21
click at [257, 139] on td at bounding box center [527, 131] width 956 height 31
click at [438, 104] on select "Cost Price Amazon Price Ebay Price Reverb Price Walmart Price Retail Price Map …" at bounding box center [318, 101] width 288 height 21
click at [193, 91] on select "Cost Price Amazon Price Ebay Price Reverb Price Walmart Price Retail Price Map …" at bounding box center [318, 101] width 288 height 21
click at [345, 98] on select "Cost Price Amazon Price Ebay Price Reverb Price Walmart Price Retail Price Map …" at bounding box center [364, 101] width 339 height 21
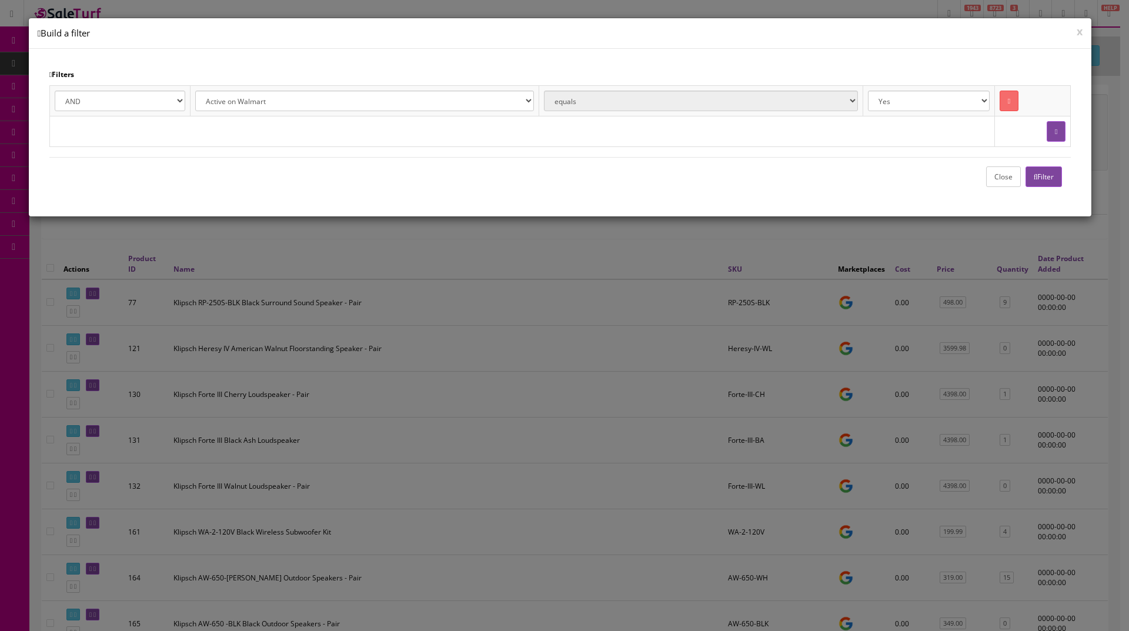
select select "p2s.store_id"
click at [195, 91] on select "Cost Price Amazon Price Ebay Price Reverb Price Walmart Price Retail Price Map …" at bounding box center [364, 101] width 339 height 21
click at [806, 101] on input "text" at bounding box center [875, 101] width 252 height 21
type input "0"
click at [1061, 181] on button "Filter" at bounding box center [1044, 176] width 37 height 21
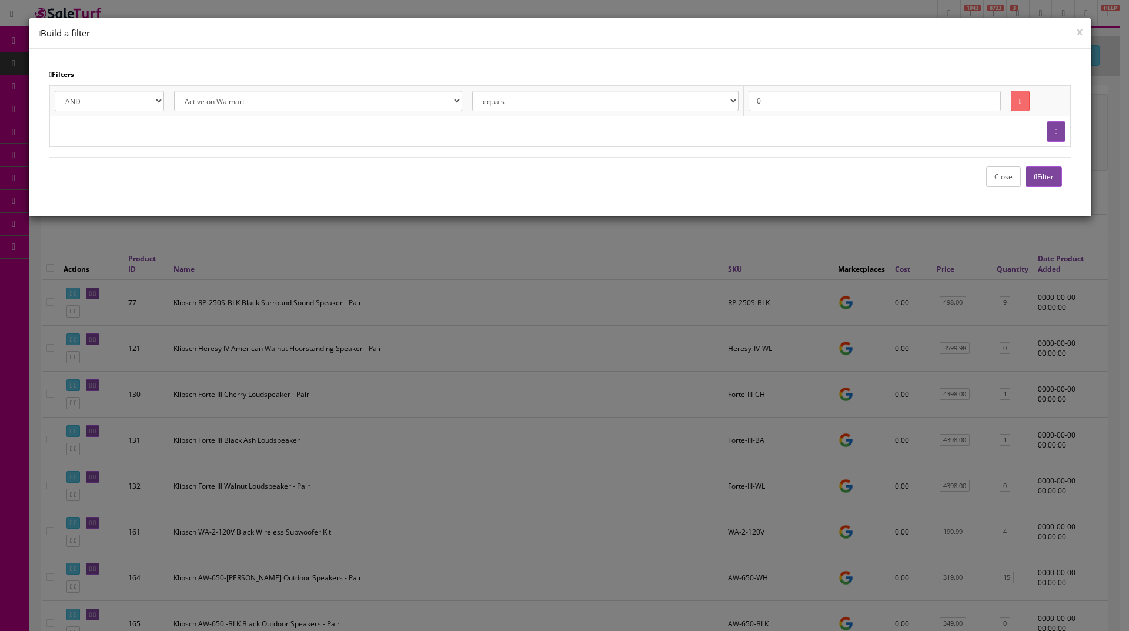
click at [995, 178] on button "Close" at bounding box center [1003, 176] width 35 height 21
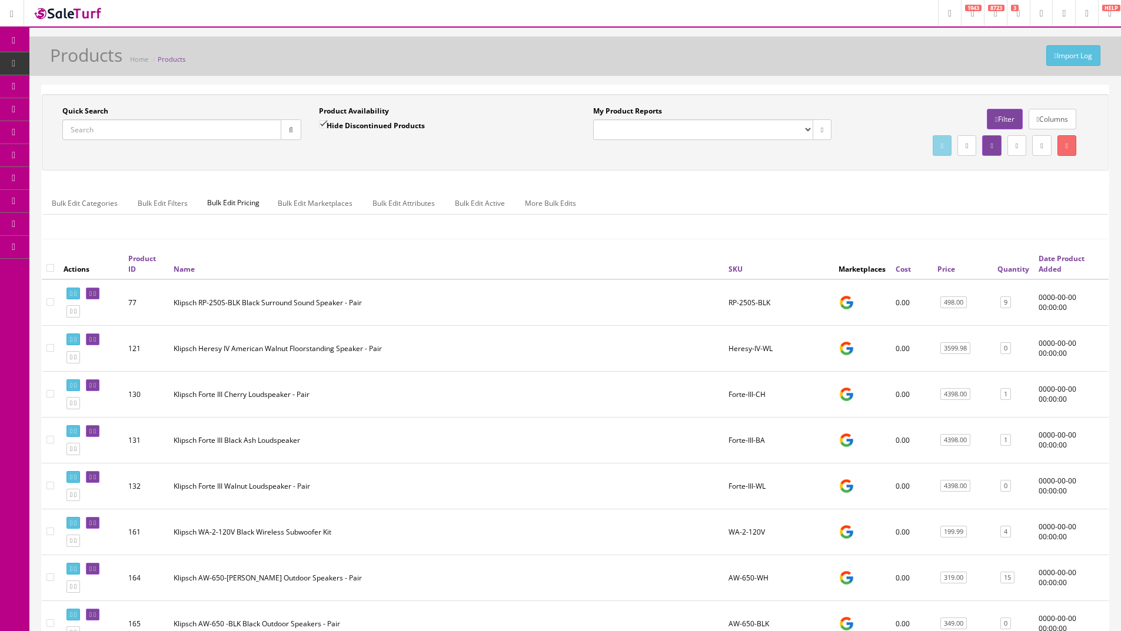
click at [957, 149] on link at bounding box center [966, 145] width 19 height 21
click at [879, 178] on div "Download report as CSV File" at bounding box center [968, 174] width 255 height 21
click at [861, 172] on strong "Download report as" at bounding box center [883, 169] width 68 height 10
click at [865, 179] on link "CSV File" at bounding box center [862, 179] width 26 height 10
click at [1040, 124] on link "Columns" at bounding box center [1052, 119] width 48 height 21
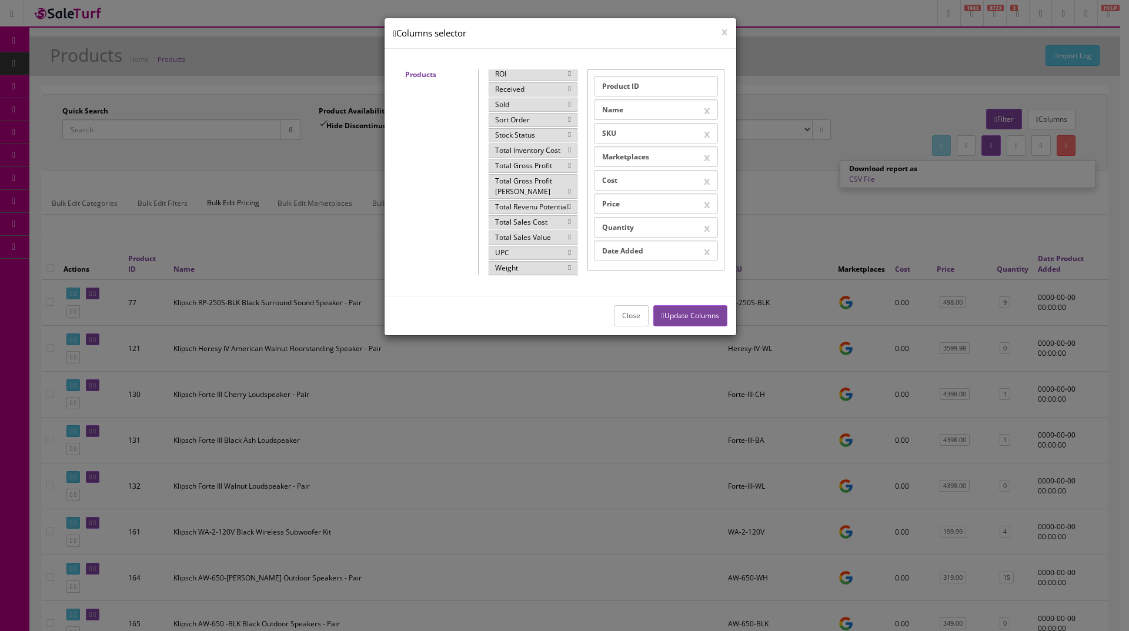
scroll to position [306, 0]
click at [569, 250] on icon at bounding box center [570, 251] width 2 height 7
click at [694, 315] on button "Update Columns" at bounding box center [691, 315] width 74 height 21
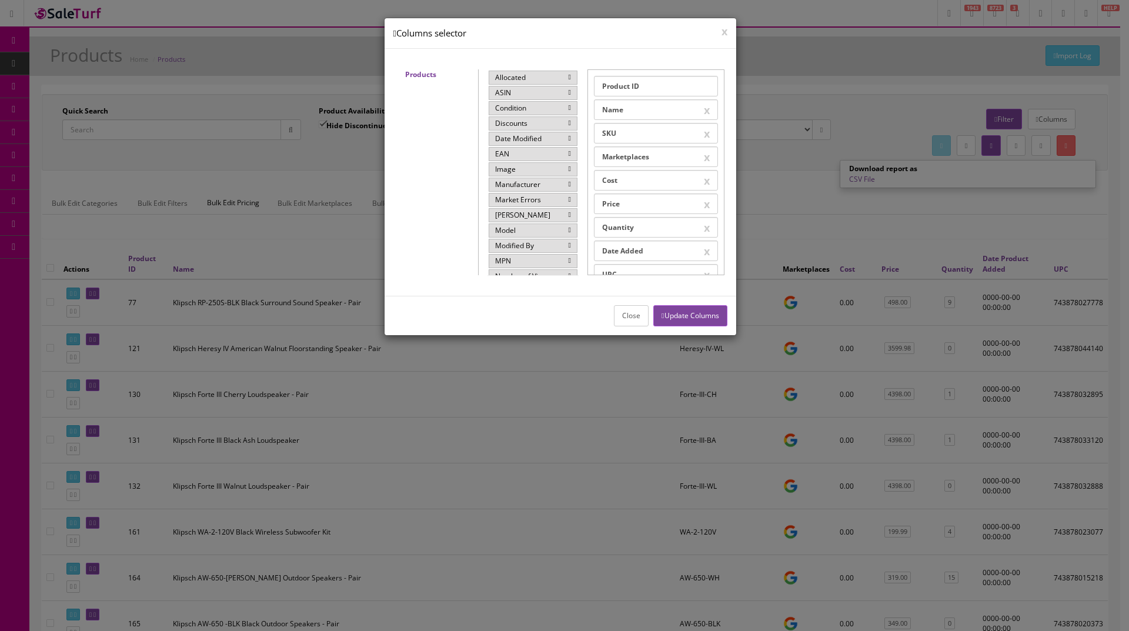
click at [634, 310] on button "Close" at bounding box center [631, 315] width 35 height 21
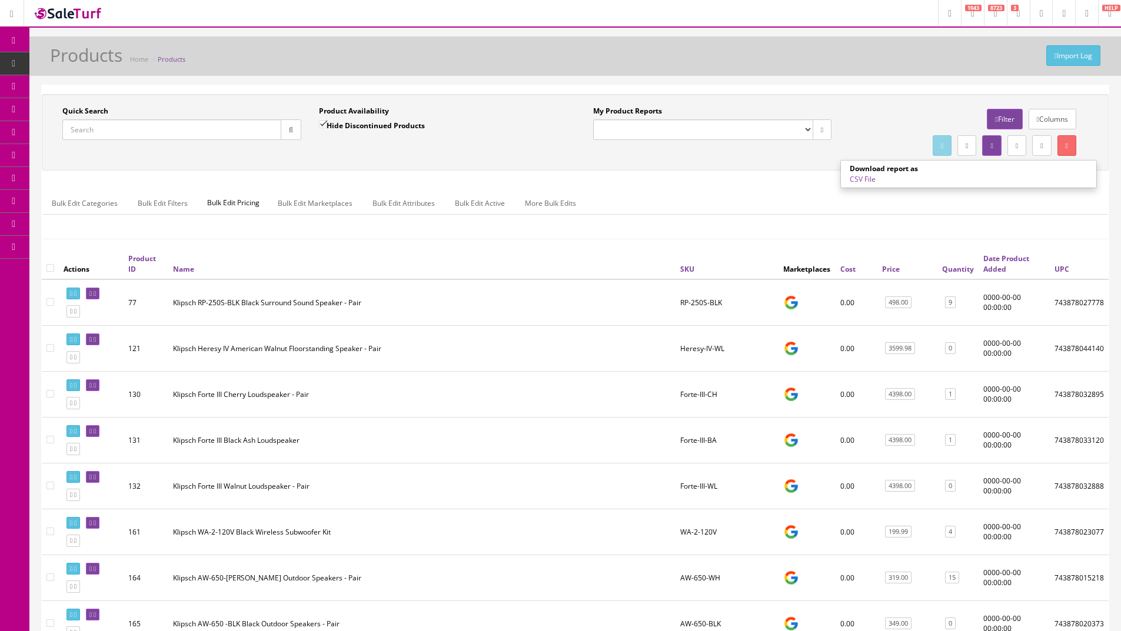
click at [965, 145] on icon at bounding box center [966, 145] width 2 height 7
click at [957, 151] on link at bounding box center [966, 145] width 19 height 21
click at [896, 171] on strong "Download report as" at bounding box center [883, 169] width 68 height 10
click at [875, 181] on link "CSV File" at bounding box center [862, 179] width 26 height 10
click at [896, 59] on div "Import Log Products Home Products" at bounding box center [575, 59] width 1074 height 28
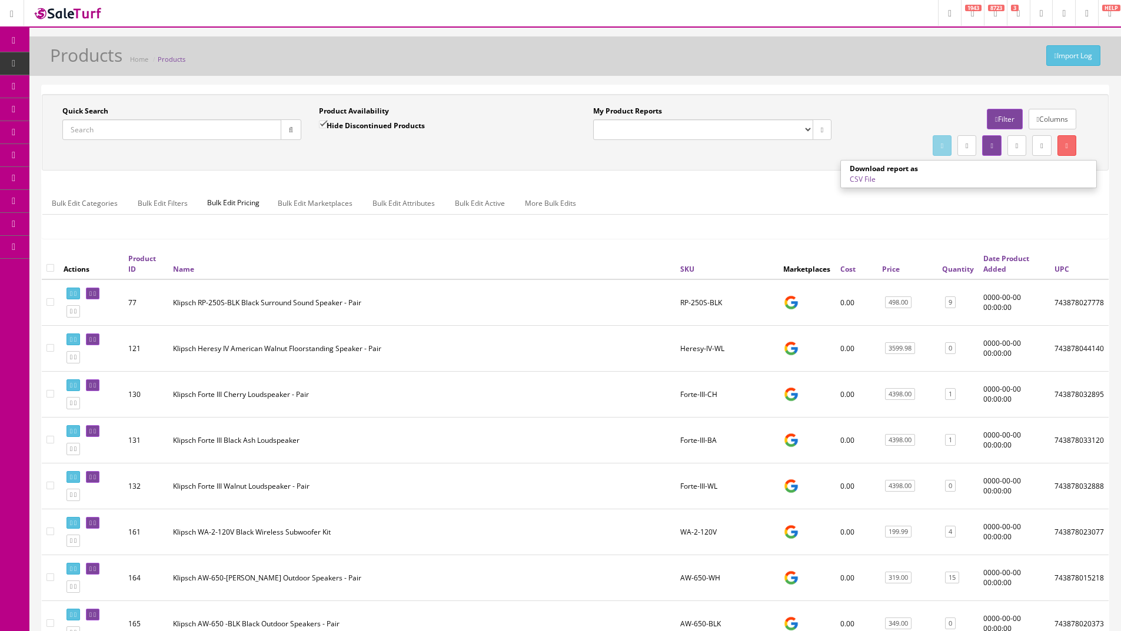
click at [1001, 114] on link "Filter" at bounding box center [1003, 119] width 35 height 21
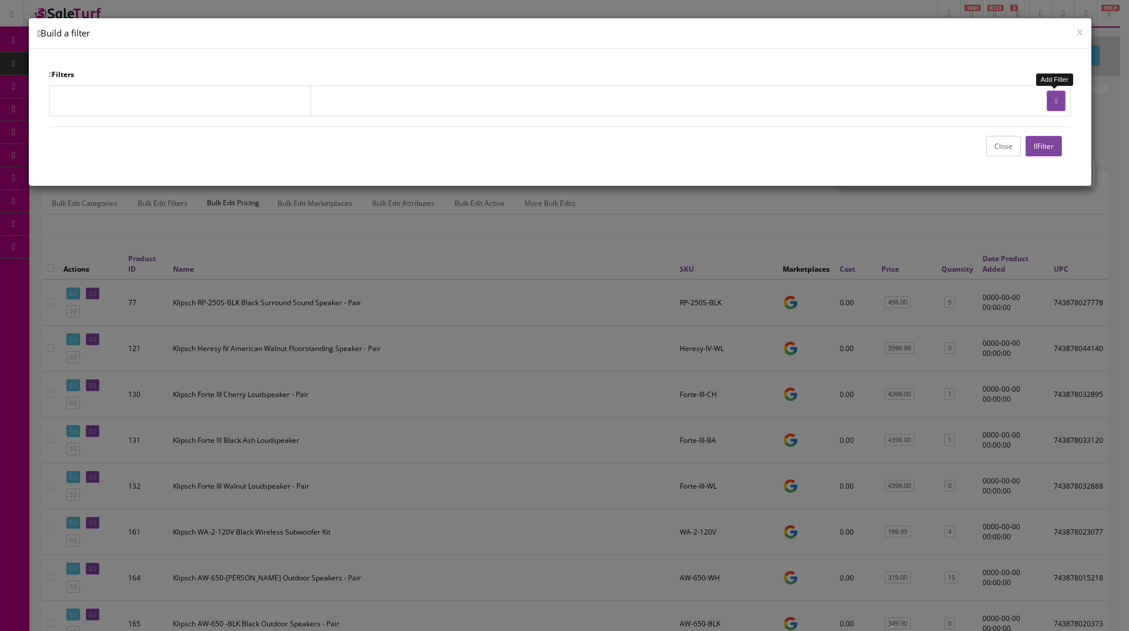
click at [1055, 104] on icon "button" at bounding box center [1056, 101] width 2 height 7
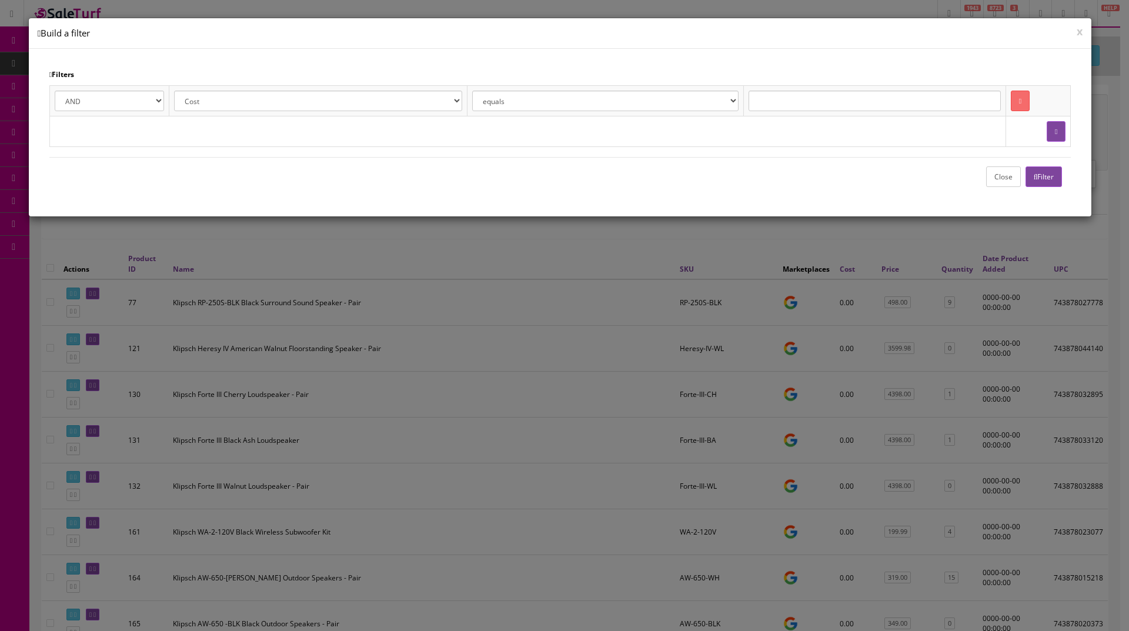
click at [381, 106] on select "Cost Price Amazon Price Ebay Price Reverb Price Walmart Price Retail Price Map …" at bounding box center [318, 101] width 288 height 21
select select "p2s.store_id"
click at [175, 91] on select "Cost Price Amazon Price Ebay Price Reverb Price Walmart Price Retail Price Map …" at bounding box center [318, 101] width 288 height 21
click at [804, 106] on input "text" at bounding box center [875, 101] width 252 height 21
type input "1"
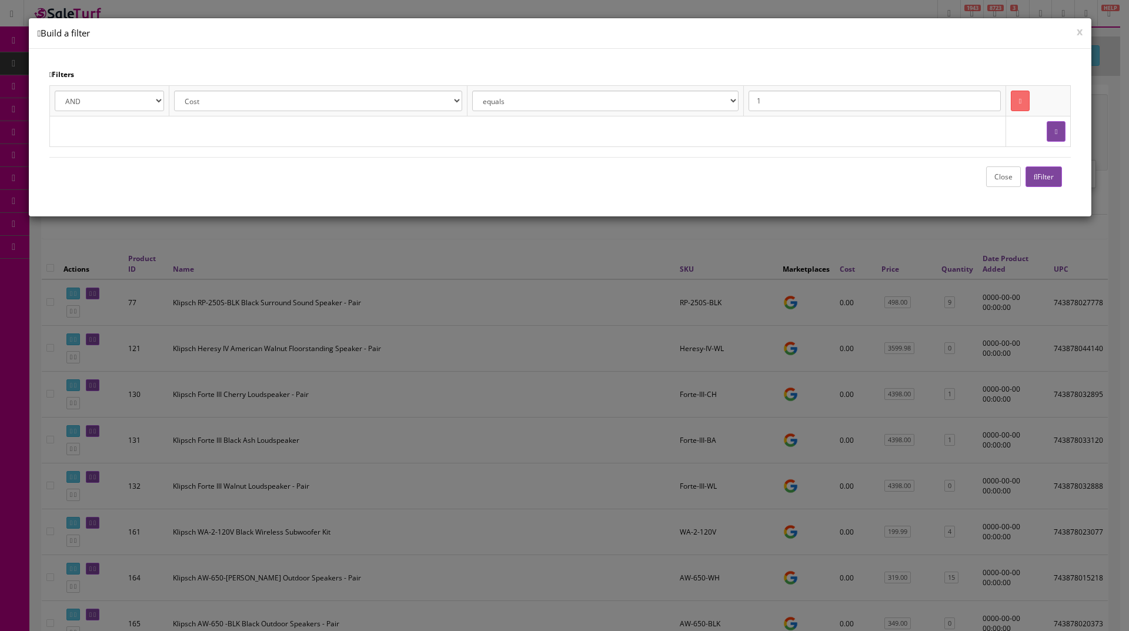
click at [1034, 174] on icon "button" at bounding box center [1036, 177] width 4 height 7
click at [1005, 179] on button "Close" at bounding box center [1003, 176] width 35 height 21
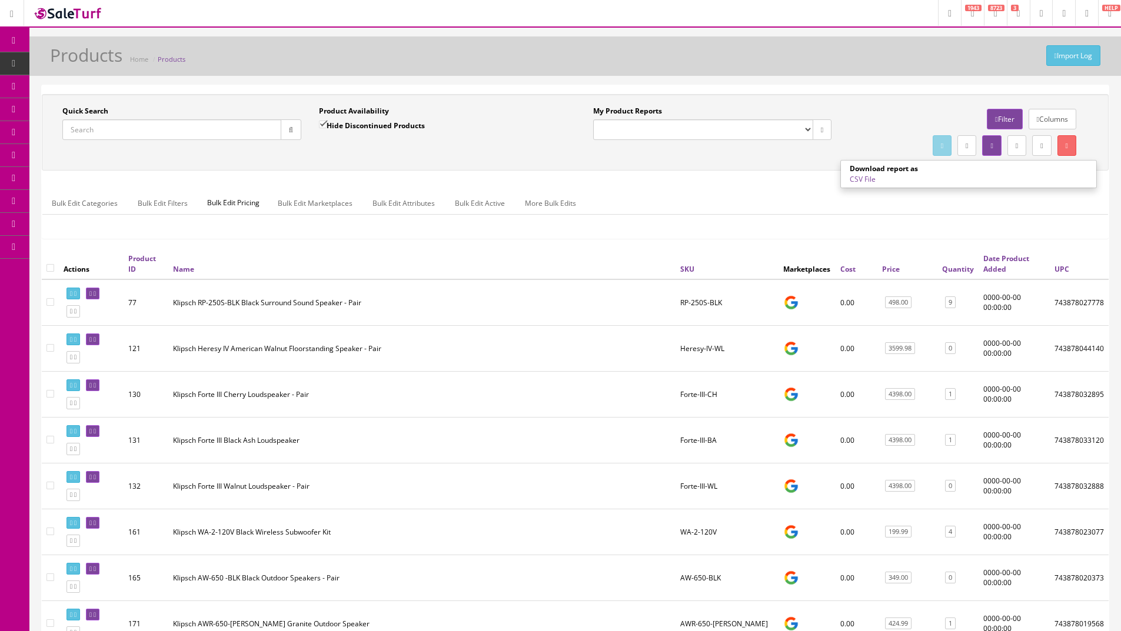
click at [965, 149] on icon at bounding box center [966, 145] width 2 height 7
click at [957, 150] on link at bounding box center [966, 145] width 19 height 21
click at [905, 179] on div "Download report as CSV File" at bounding box center [968, 174] width 255 height 21
click at [865, 179] on link "CSV File" at bounding box center [862, 179] width 26 height 10
click at [555, 132] on div "Product Availability Hide Discontinued Products" at bounding box center [438, 123] width 239 height 34
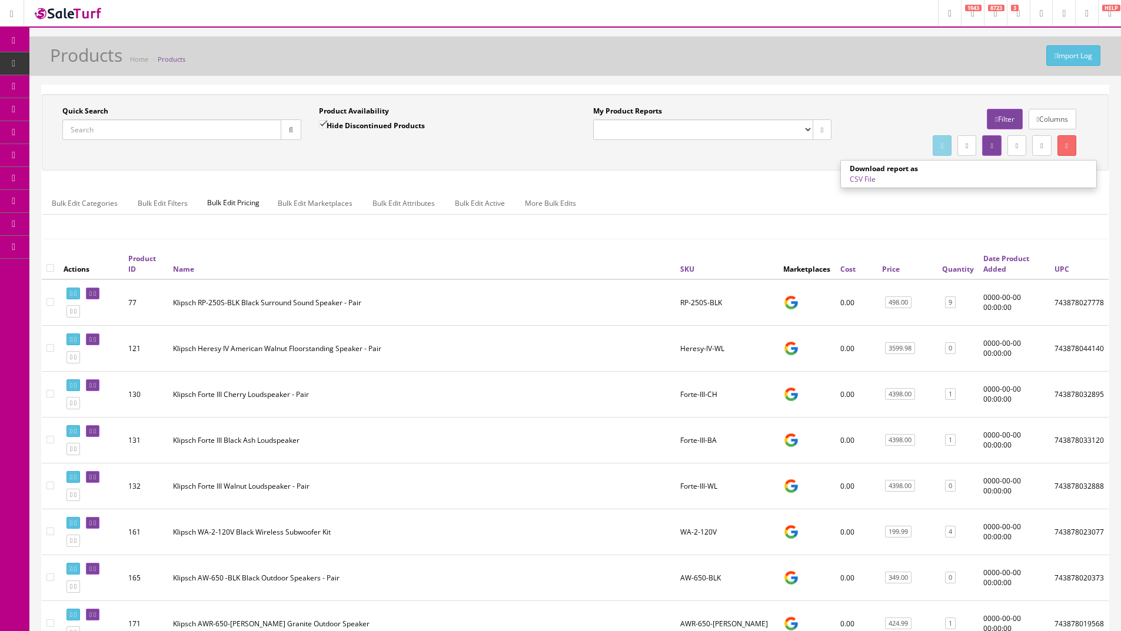
click at [91, 67] on span "Products" at bounding box center [90, 63] width 29 height 10
